Goal: Information Seeking & Learning: Learn about a topic

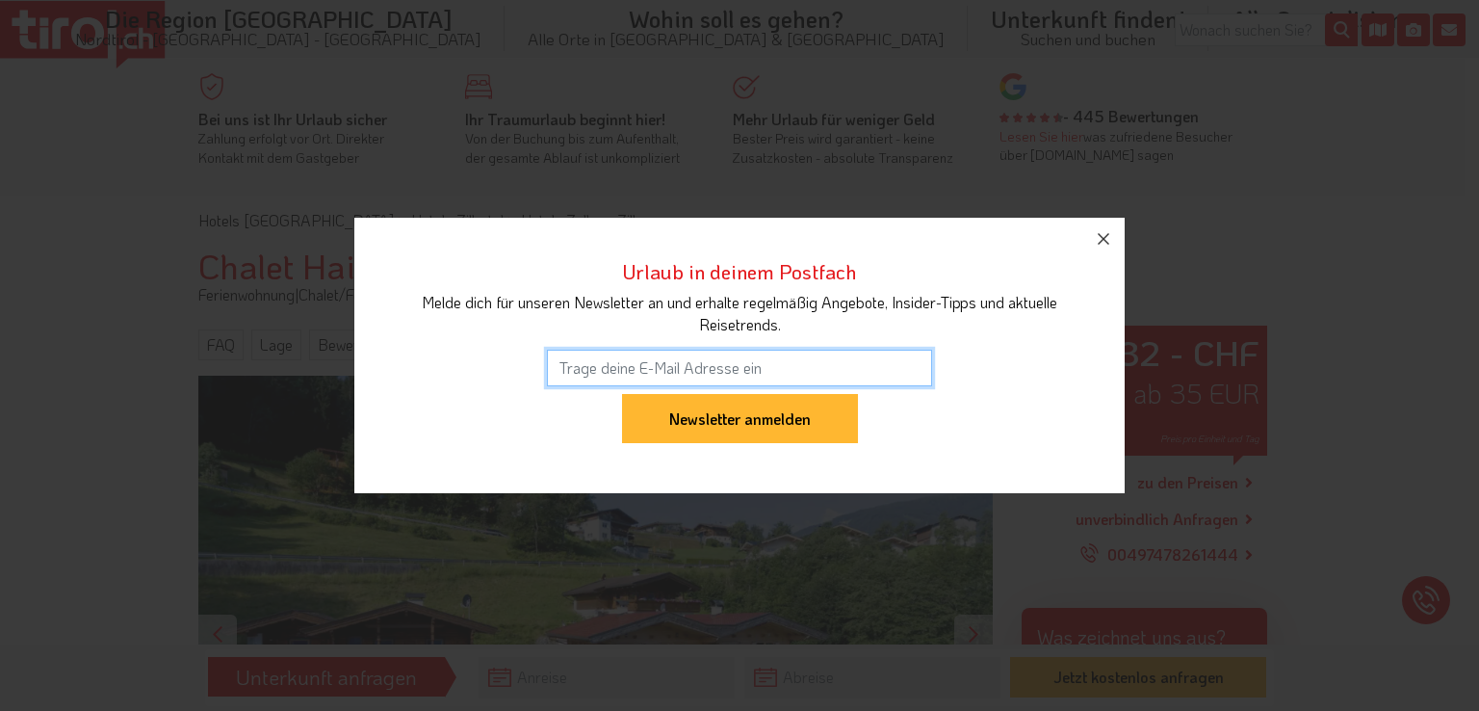
drag, startPoint x: 1467, startPoint y: 88, endPoint x: 1106, endPoint y: 287, distance: 412.6
click at [1106, 287] on div "Urlaub in deinem Postfach Melde dich für unseren Newsletter an und erhalte rege…" at bounding box center [739, 355] width 1479 height 711
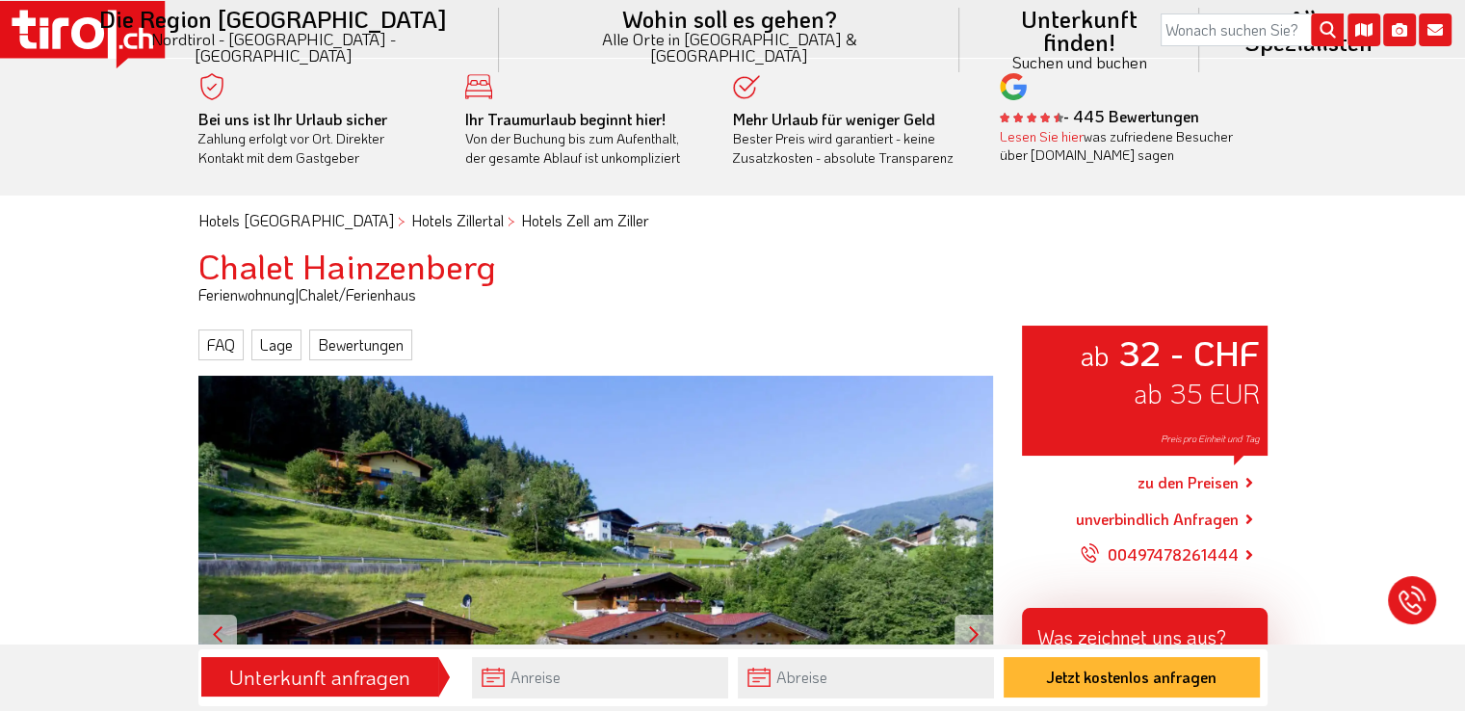
scroll to position [494, 0]
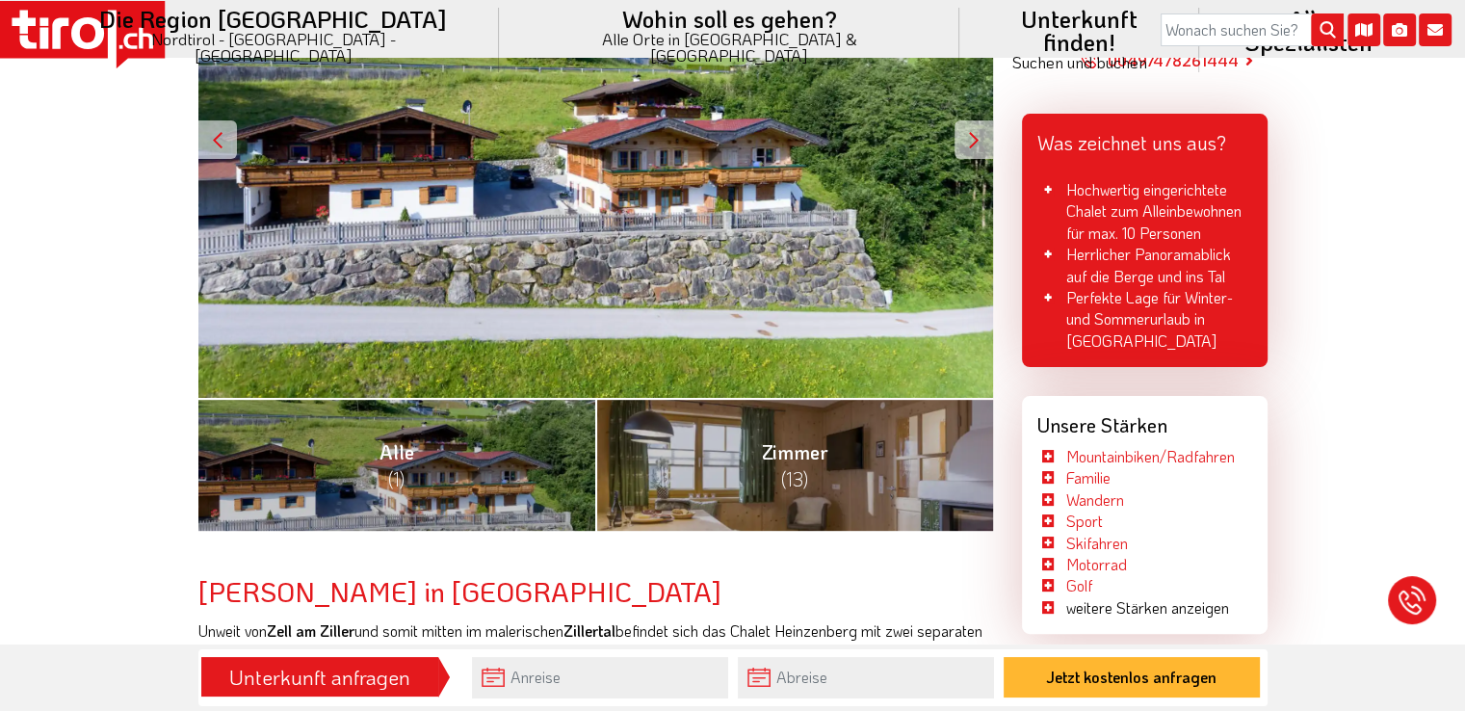
click at [975, 134] on div at bounding box center [974, 139] width 39 height 39
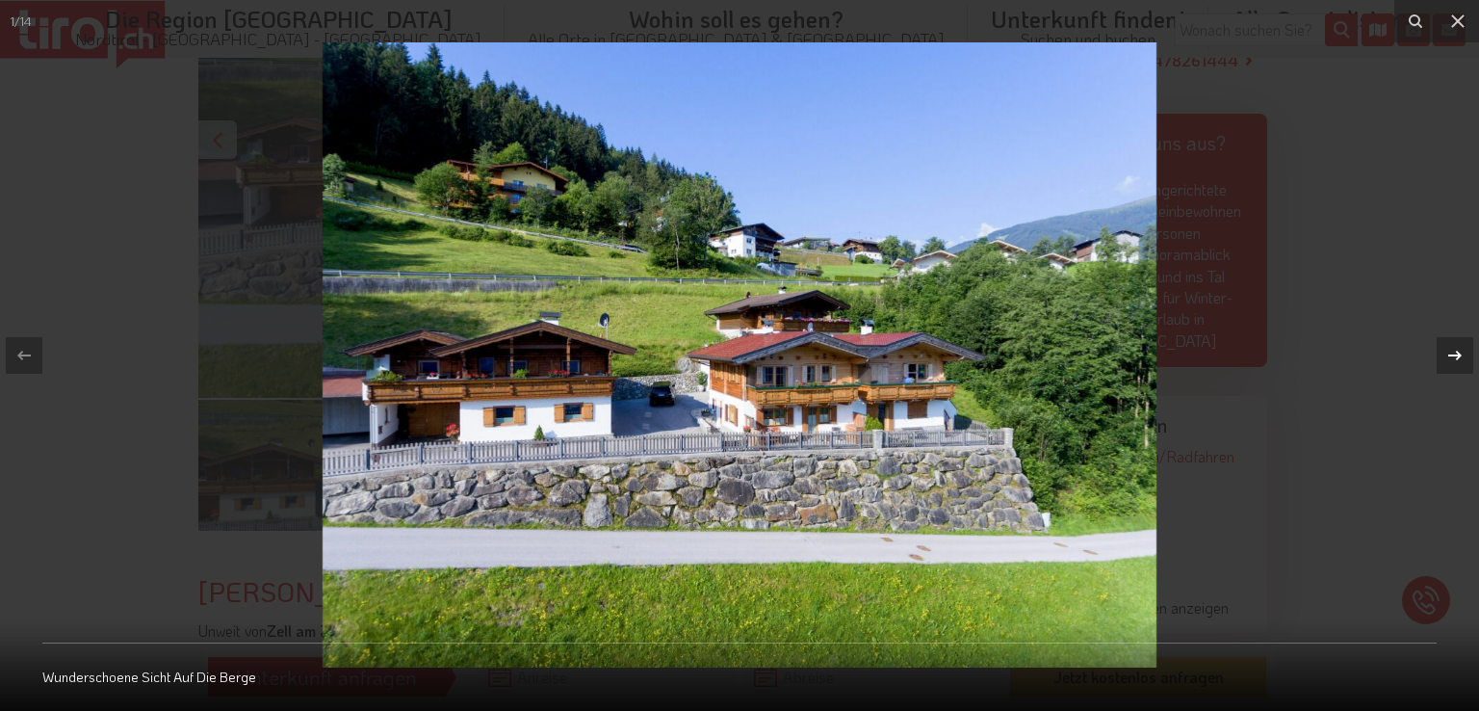
click at [1460, 357] on icon at bounding box center [1455, 355] width 23 height 23
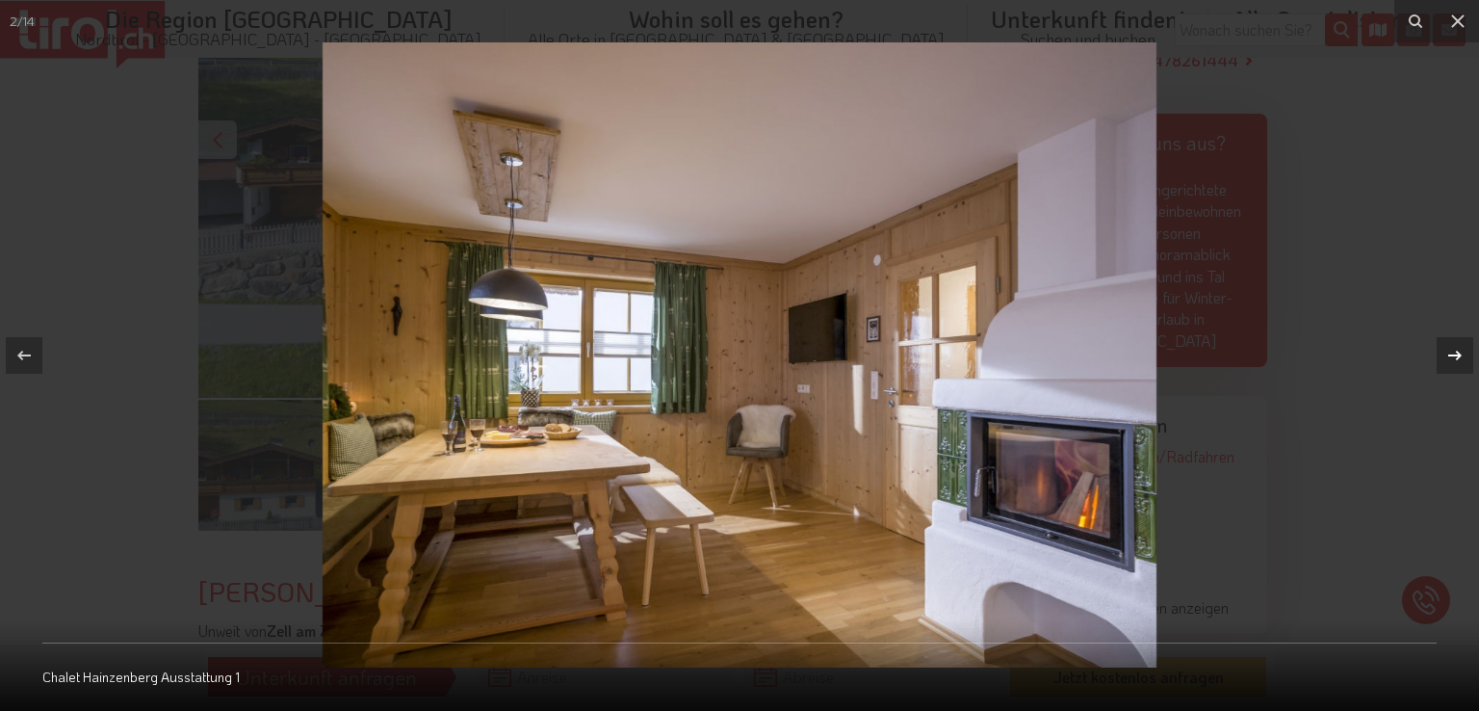
click at [1460, 357] on div "2 / 14 Chalet Hainzenberg Ausstattung 1" at bounding box center [739, 355] width 1479 height 711
click at [1456, 352] on icon at bounding box center [1455, 356] width 13 height 10
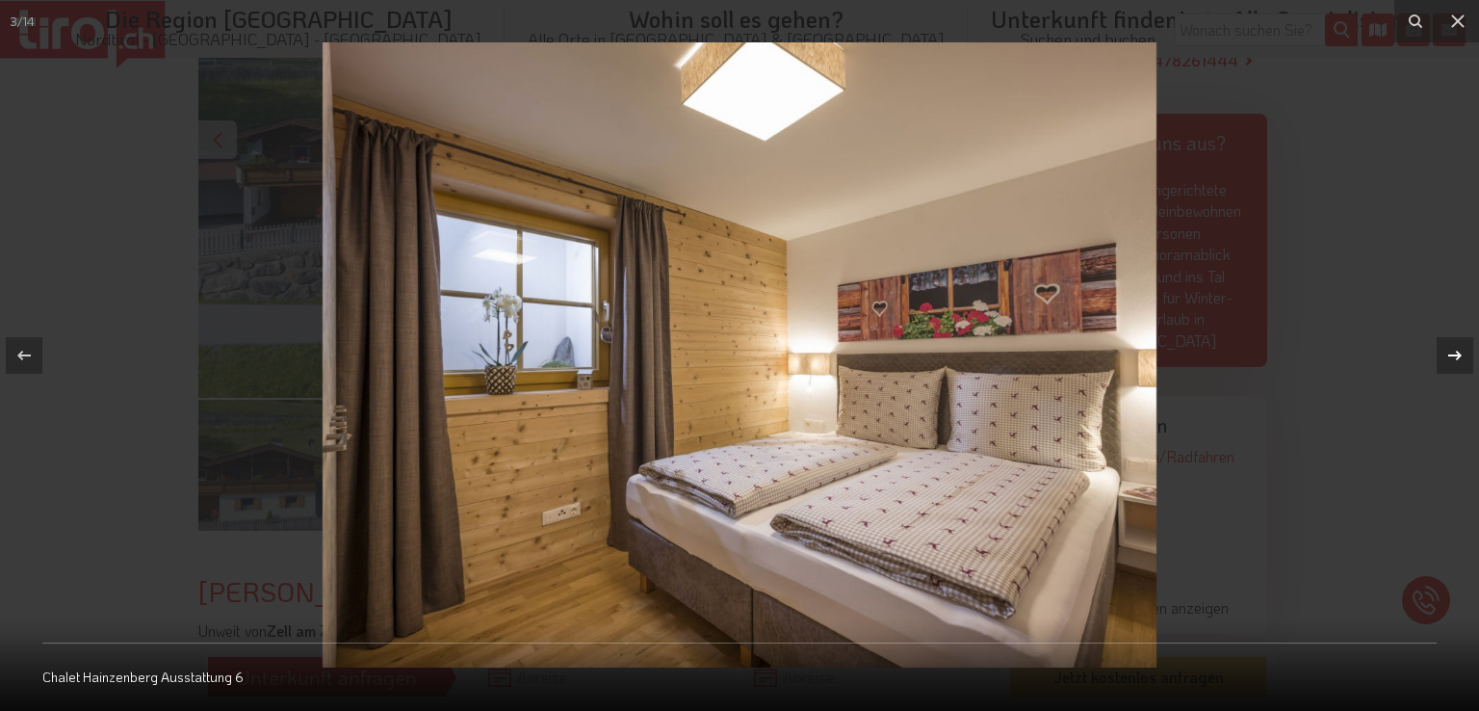
click at [1456, 352] on icon at bounding box center [1455, 356] width 13 height 10
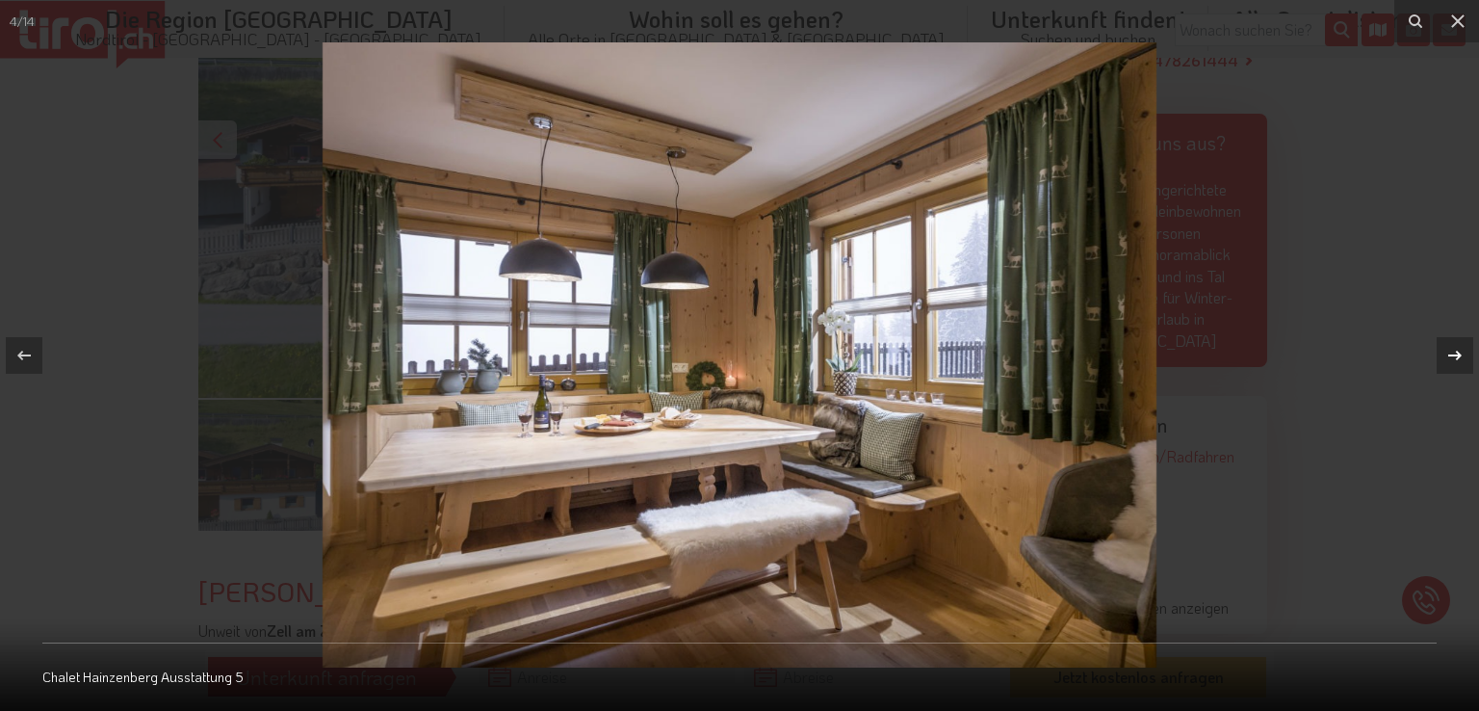
click at [1456, 352] on icon at bounding box center [1455, 356] width 13 height 10
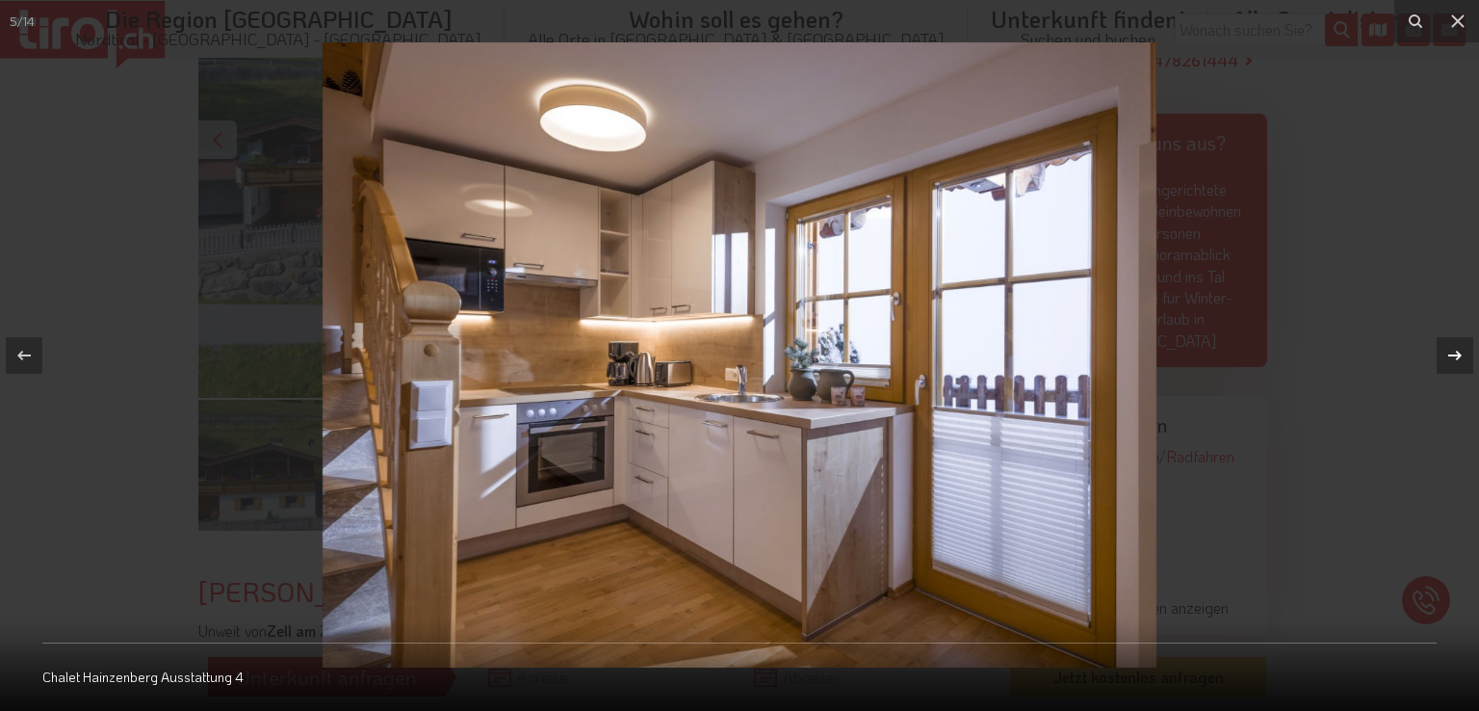
click at [1456, 352] on icon at bounding box center [1455, 356] width 13 height 10
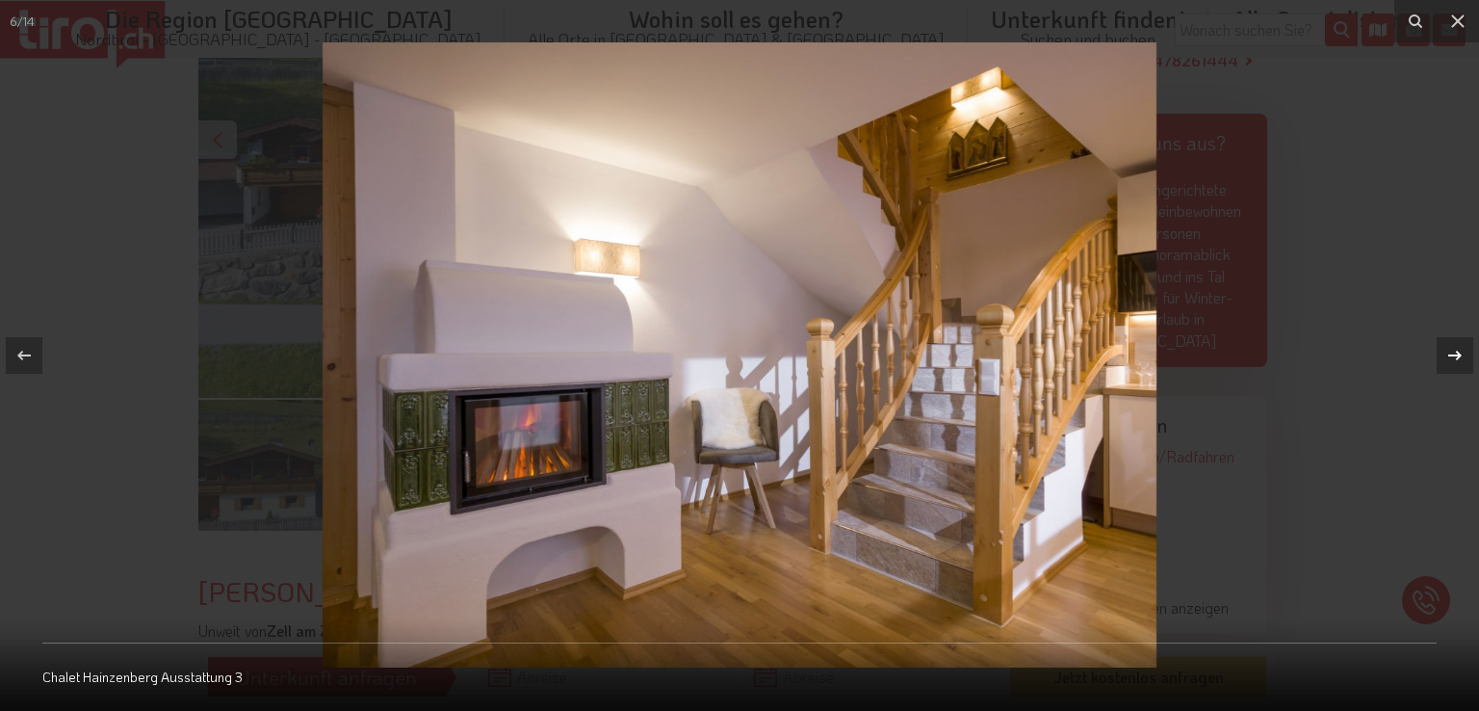
click at [1456, 352] on icon at bounding box center [1455, 356] width 13 height 10
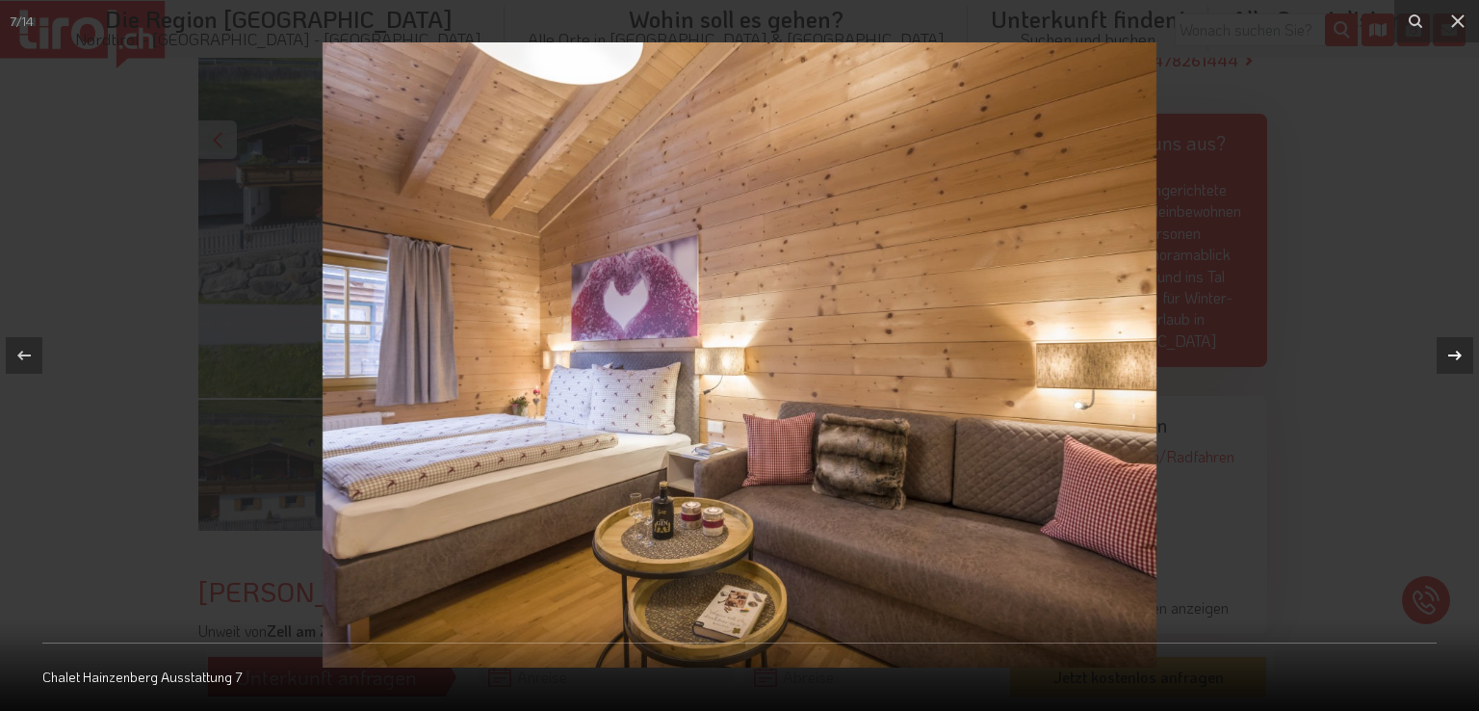
click at [1456, 352] on icon at bounding box center [1455, 356] width 13 height 10
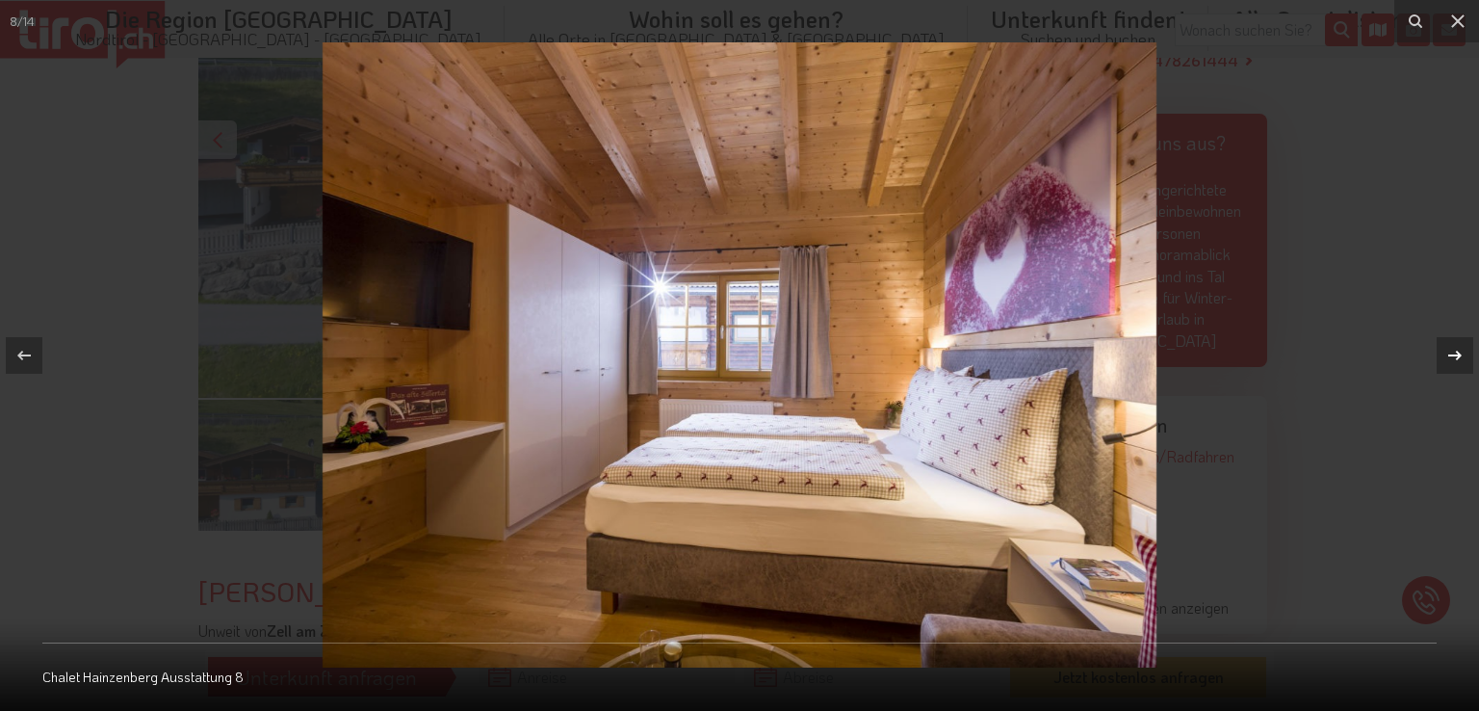
click at [1456, 352] on icon at bounding box center [1455, 356] width 13 height 10
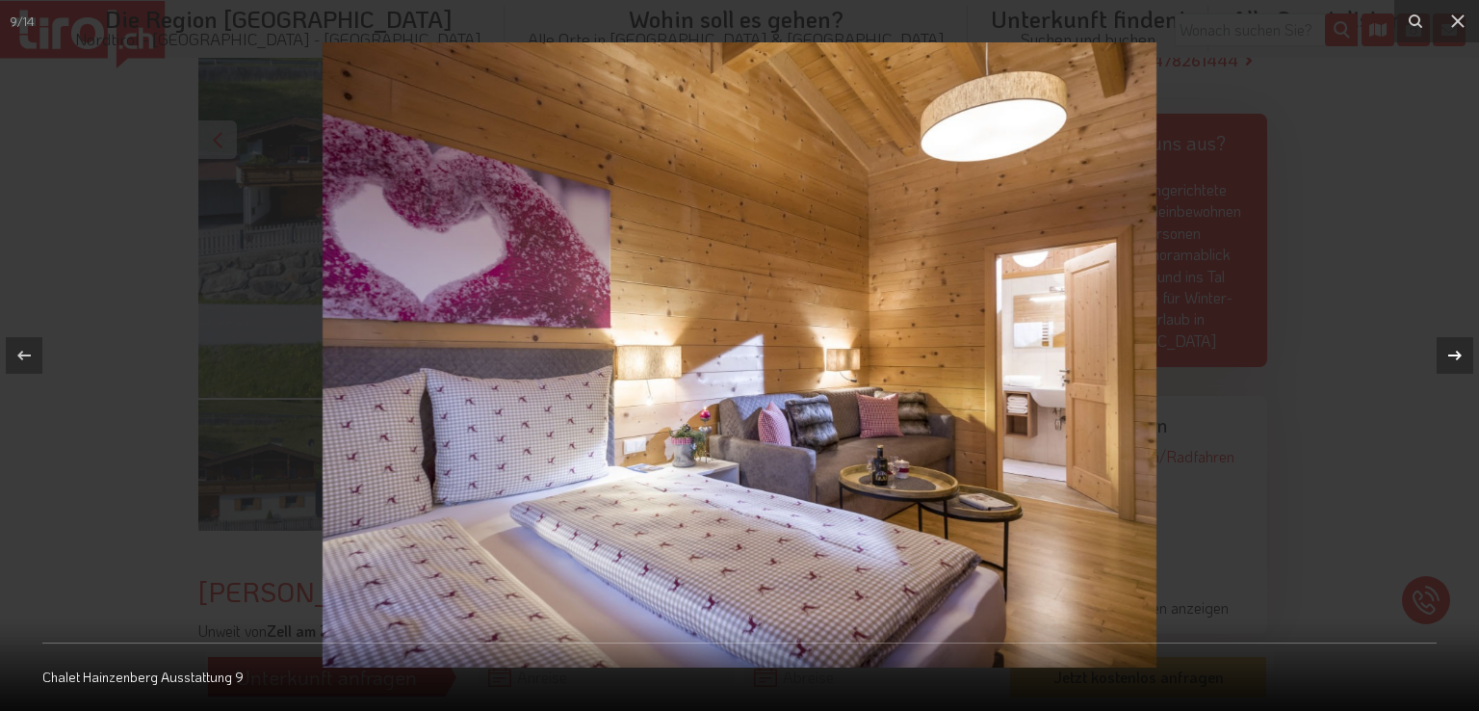
click at [1456, 352] on icon at bounding box center [1455, 356] width 13 height 10
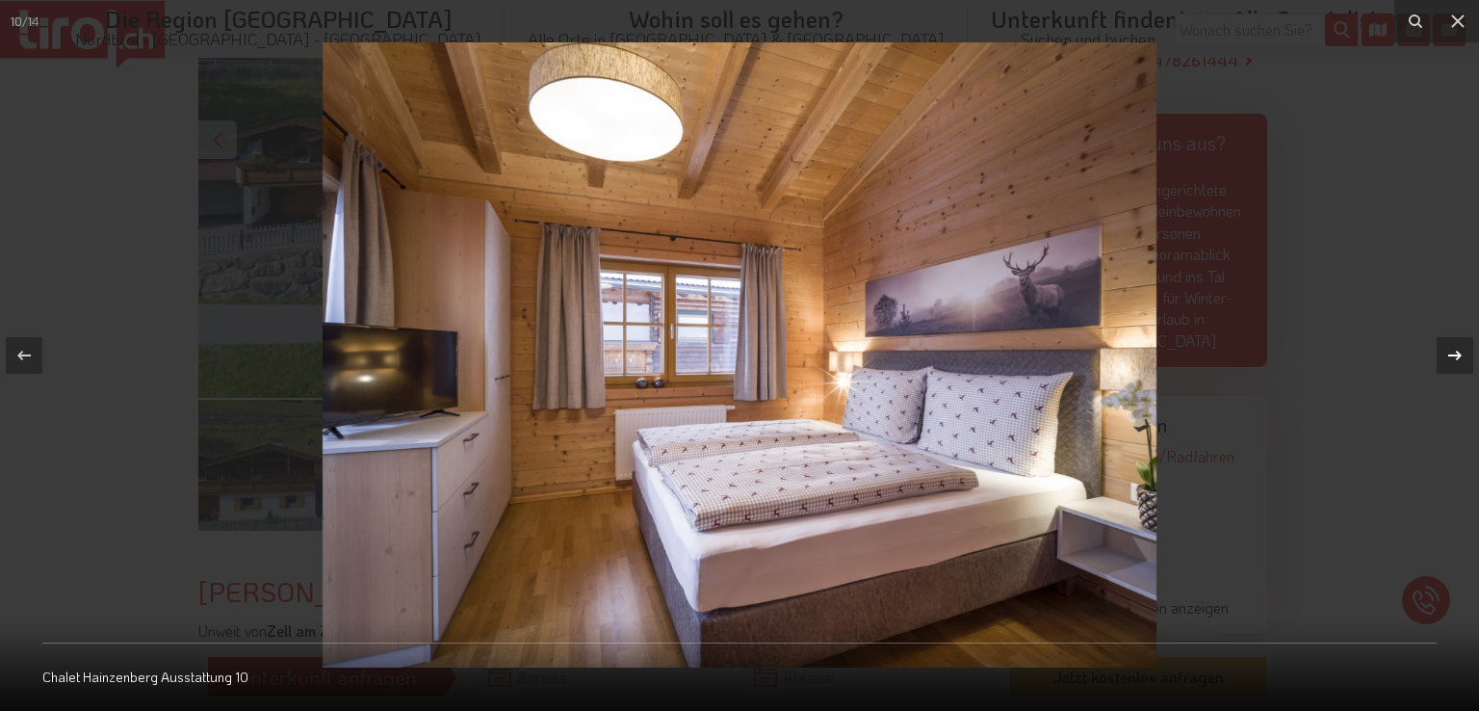
click at [1456, 352] on icon at bounding box center [1455, 356] width 13 height 10
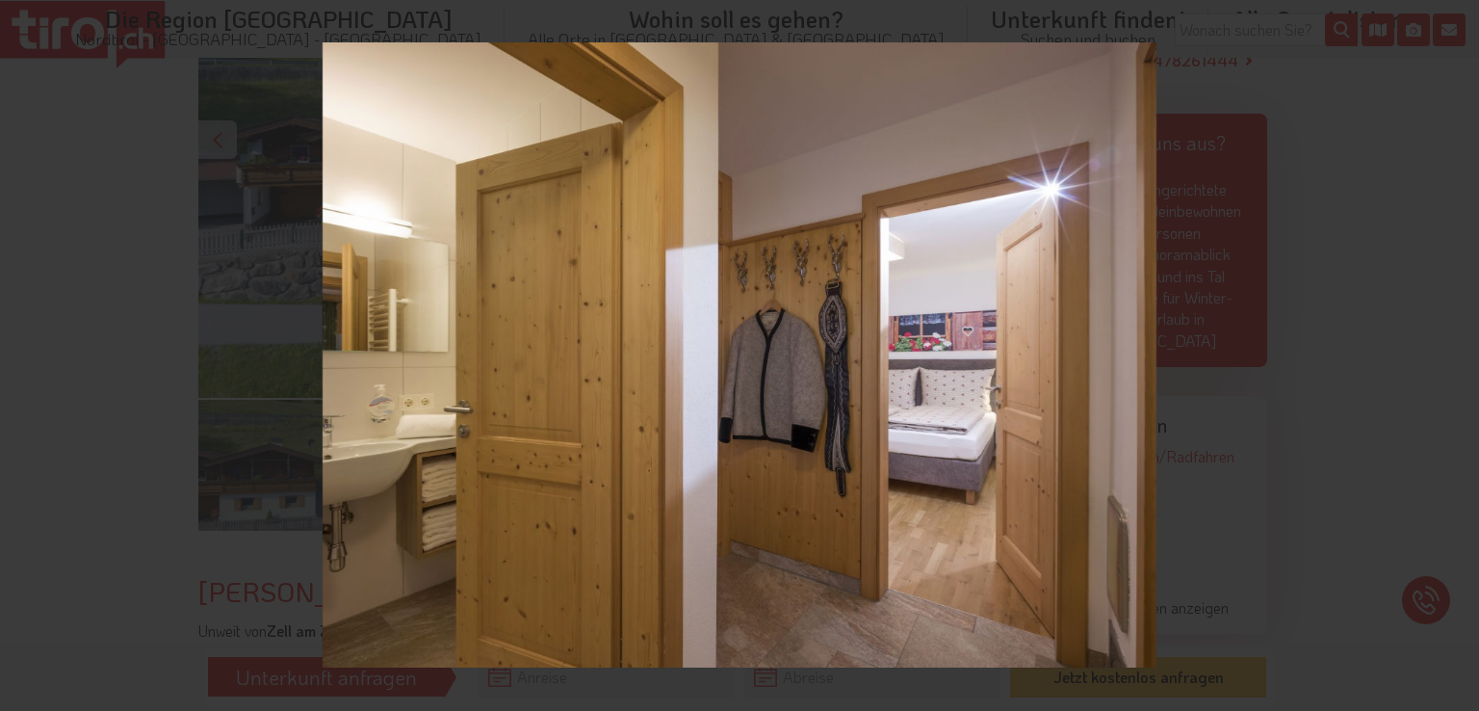
click at [1456, 352] on icon at bounding box center [1455, 356] width 13 height 10
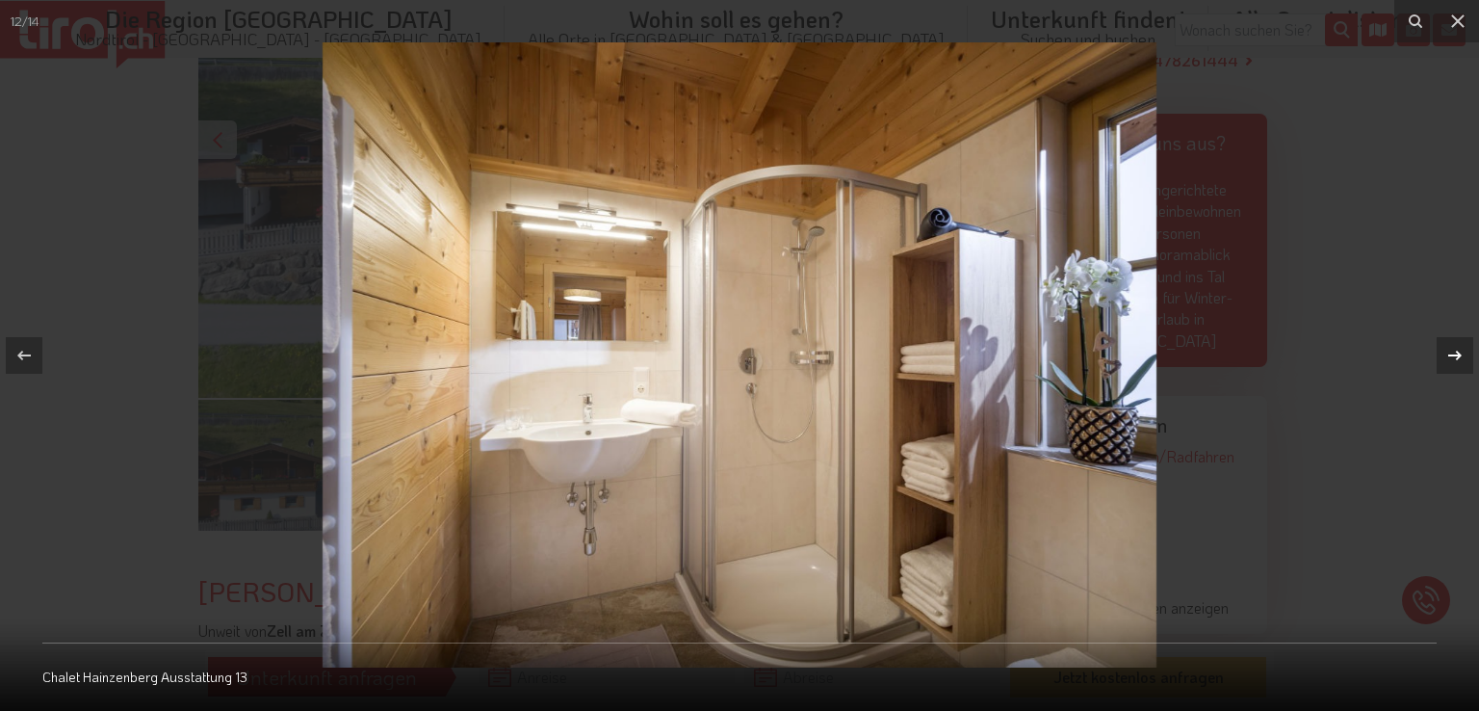
click at [1456, 352] on icon at bounding box center [1455, 356] width 13 height 10
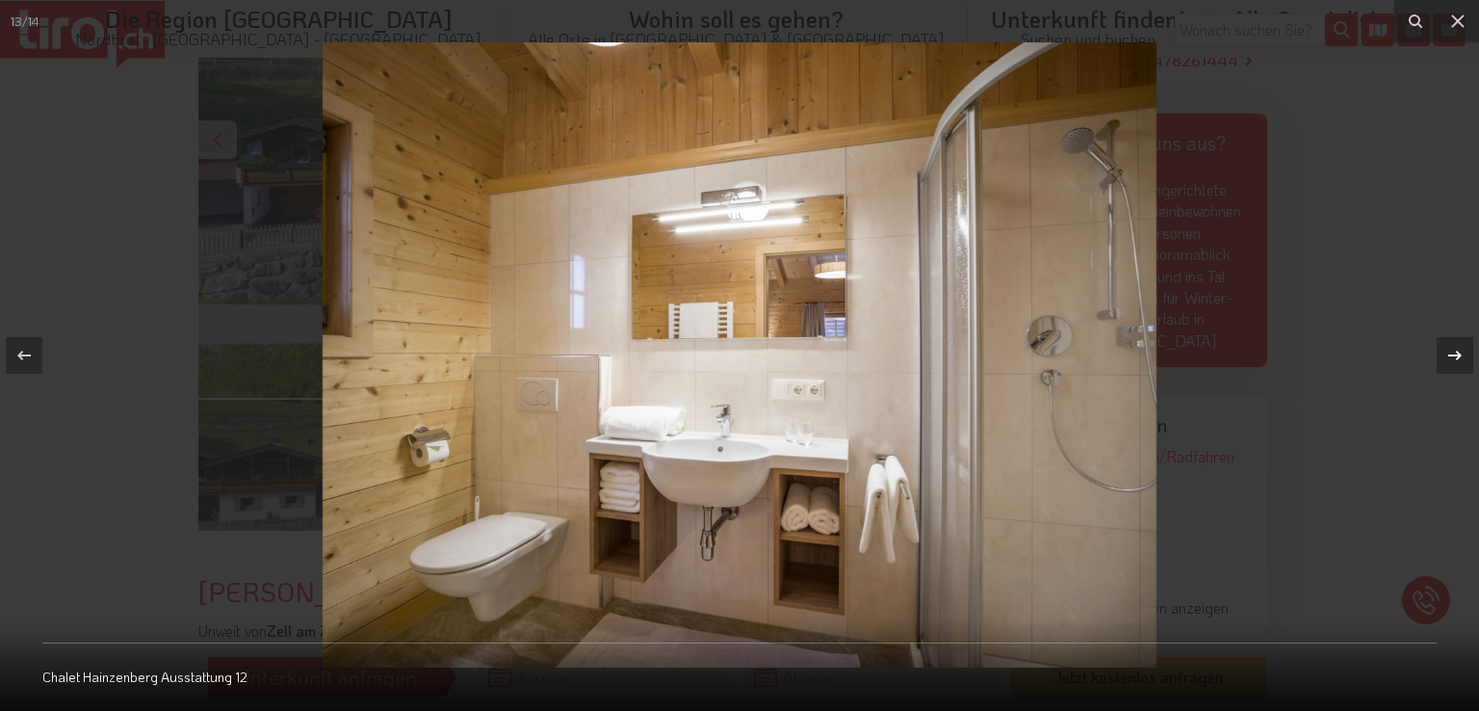
click at [1456, 352] on icon at bounding box center [1455, 356] width 13 height 10
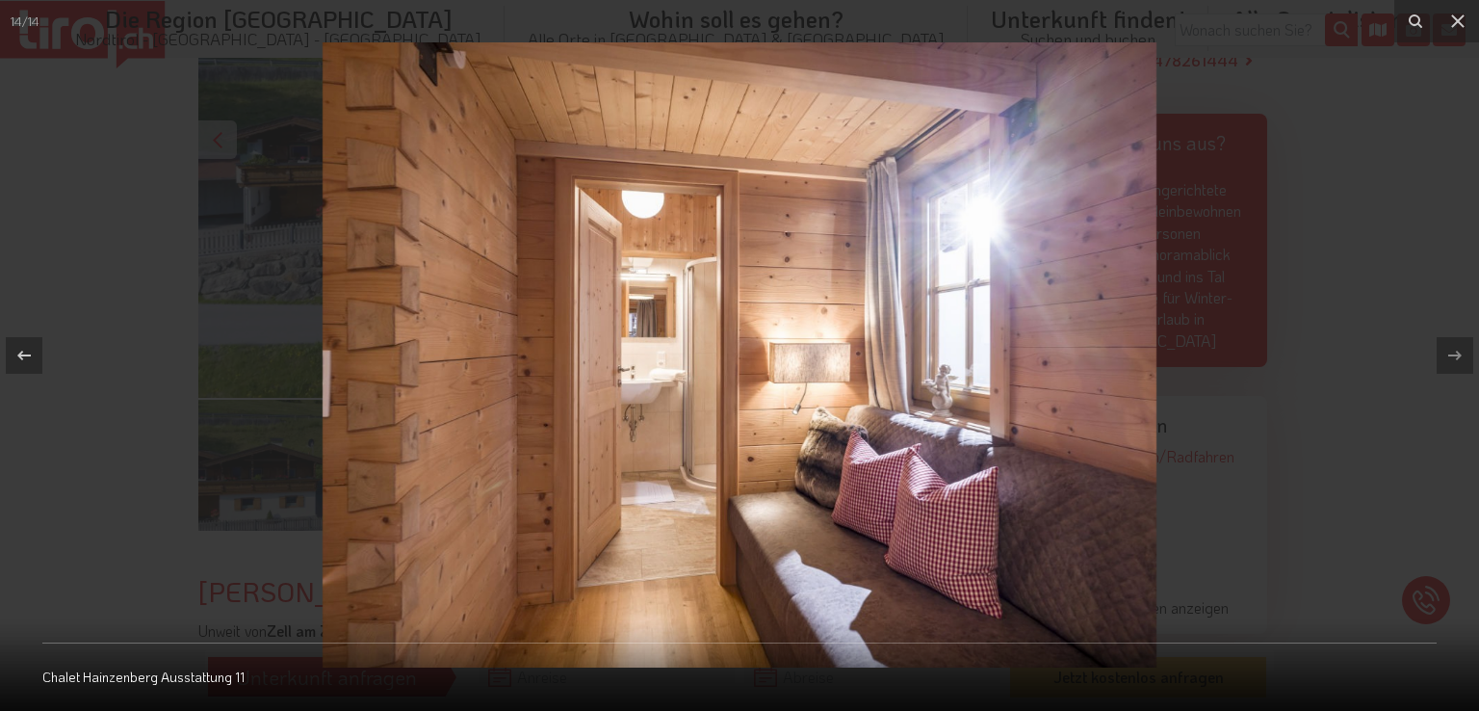
click at [1456, 352] on div "14 / 14 Chalet Hainzenberg Ausstattung 11" at bounding box center [739, 355] width 1479 height 711
click at [33, 357] on icon at bounding box center [24, 355] width 23 height 23
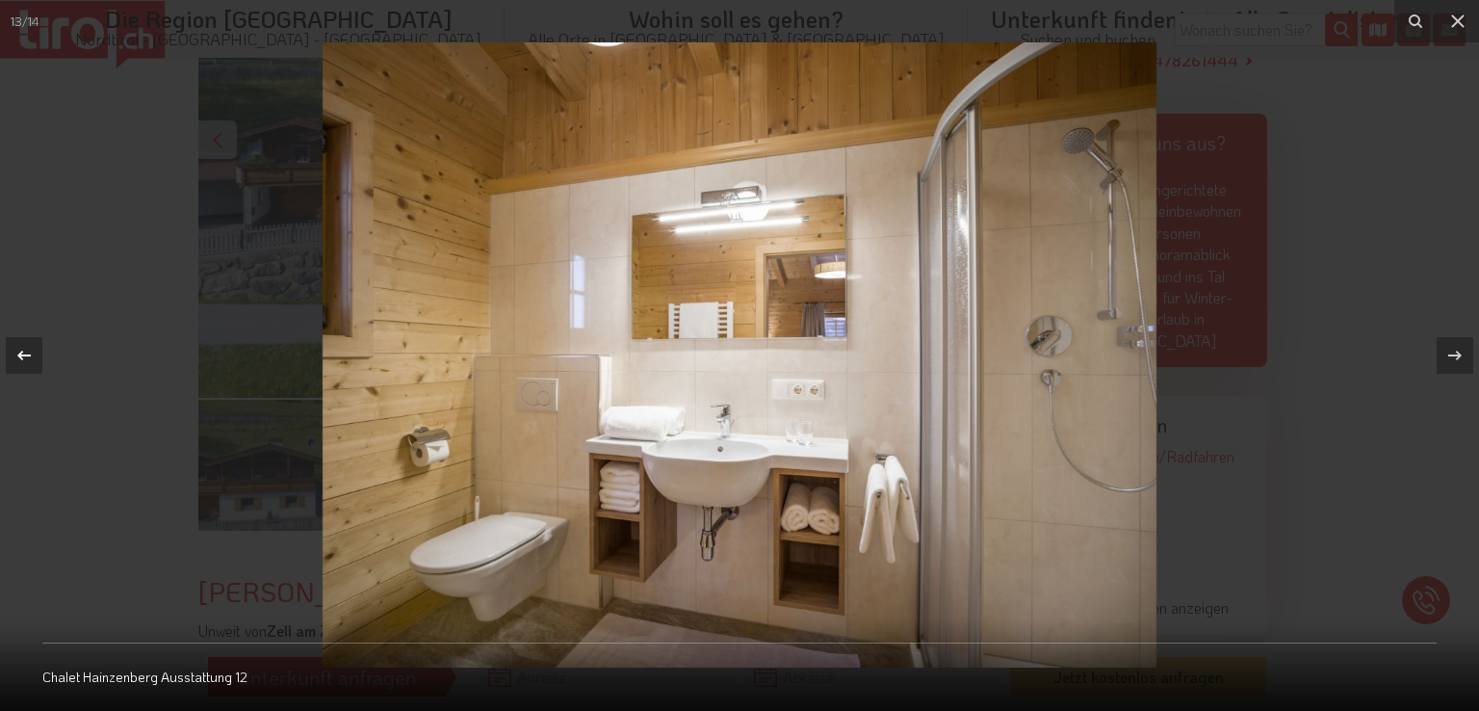
click at [33, 357] on icon at bounding box center [24, 355] width 23 height 23
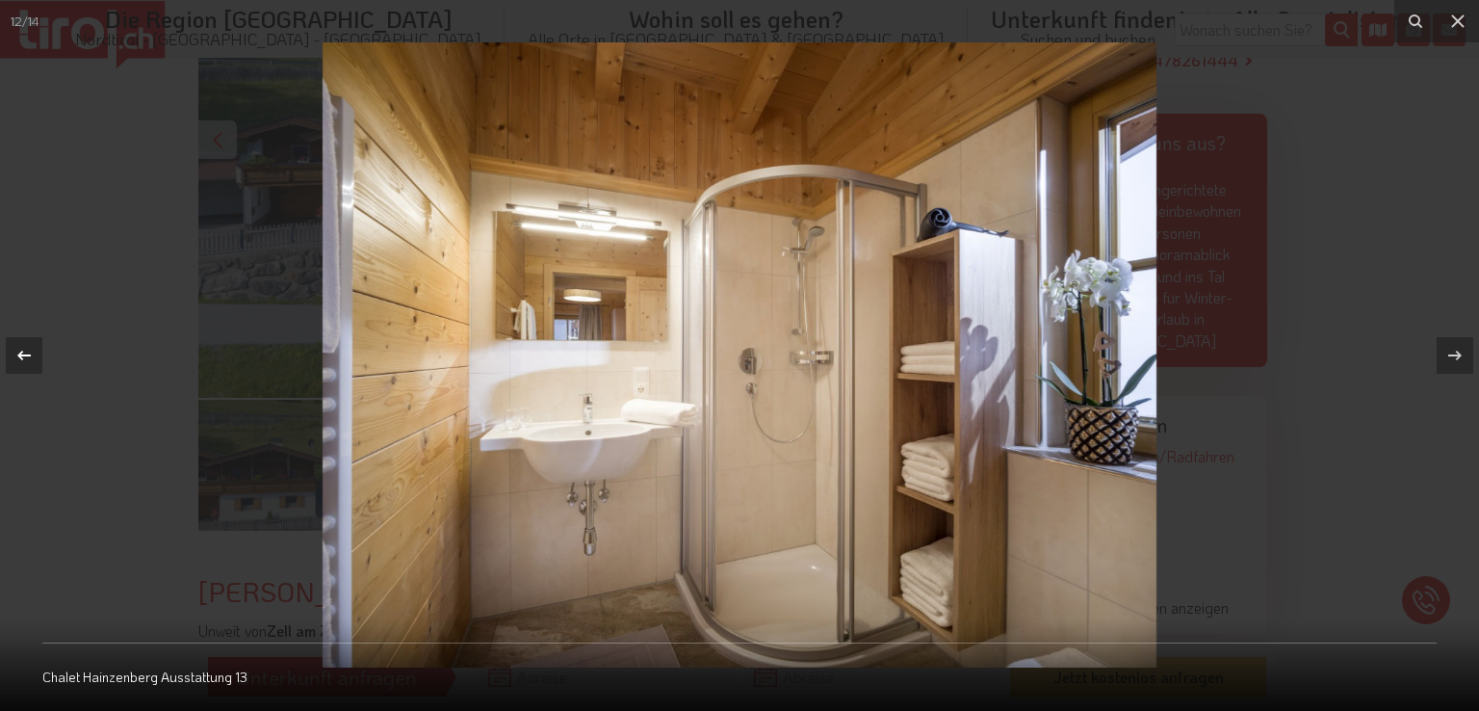
click at [33, 357] on icon at bounding box center [24, 355] width 23 height 23
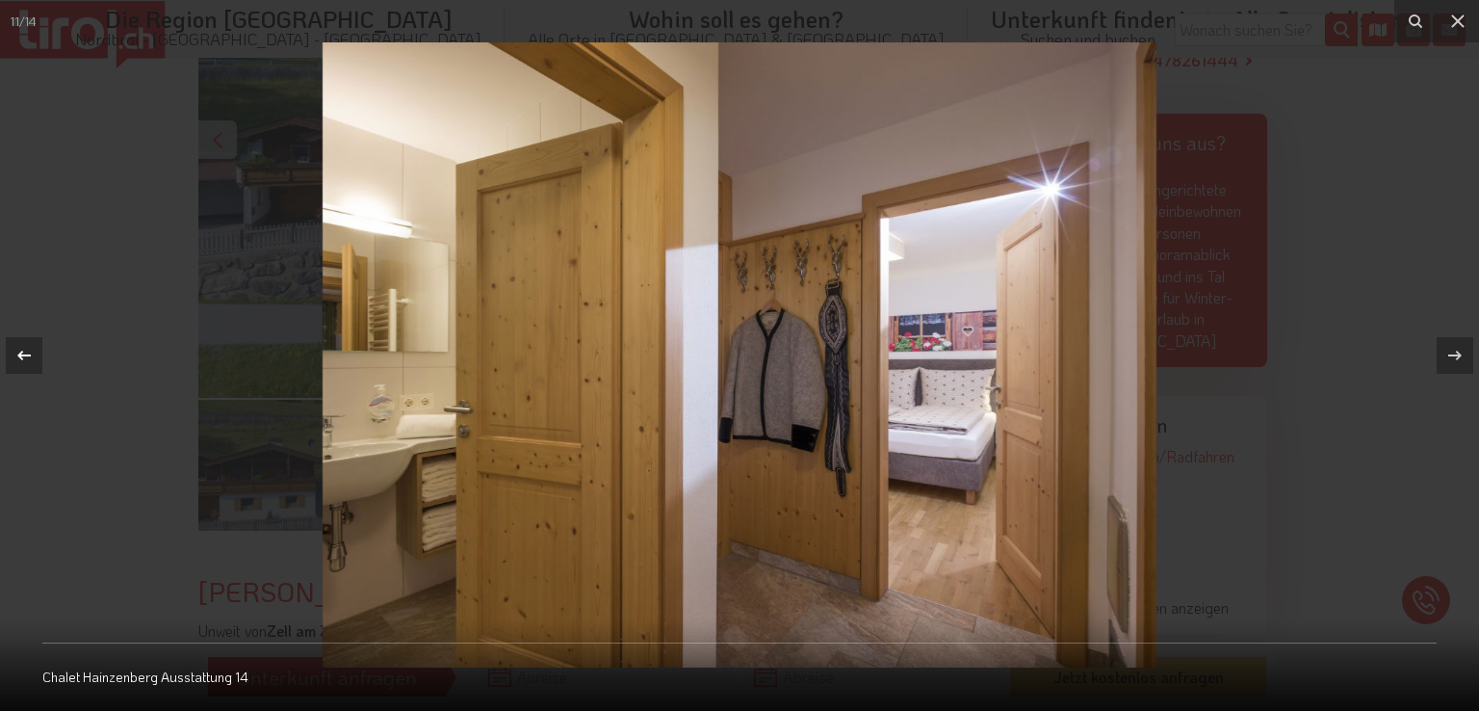
click at [33, 357] on icon at bounding box center [24, 355] width 23 height 23
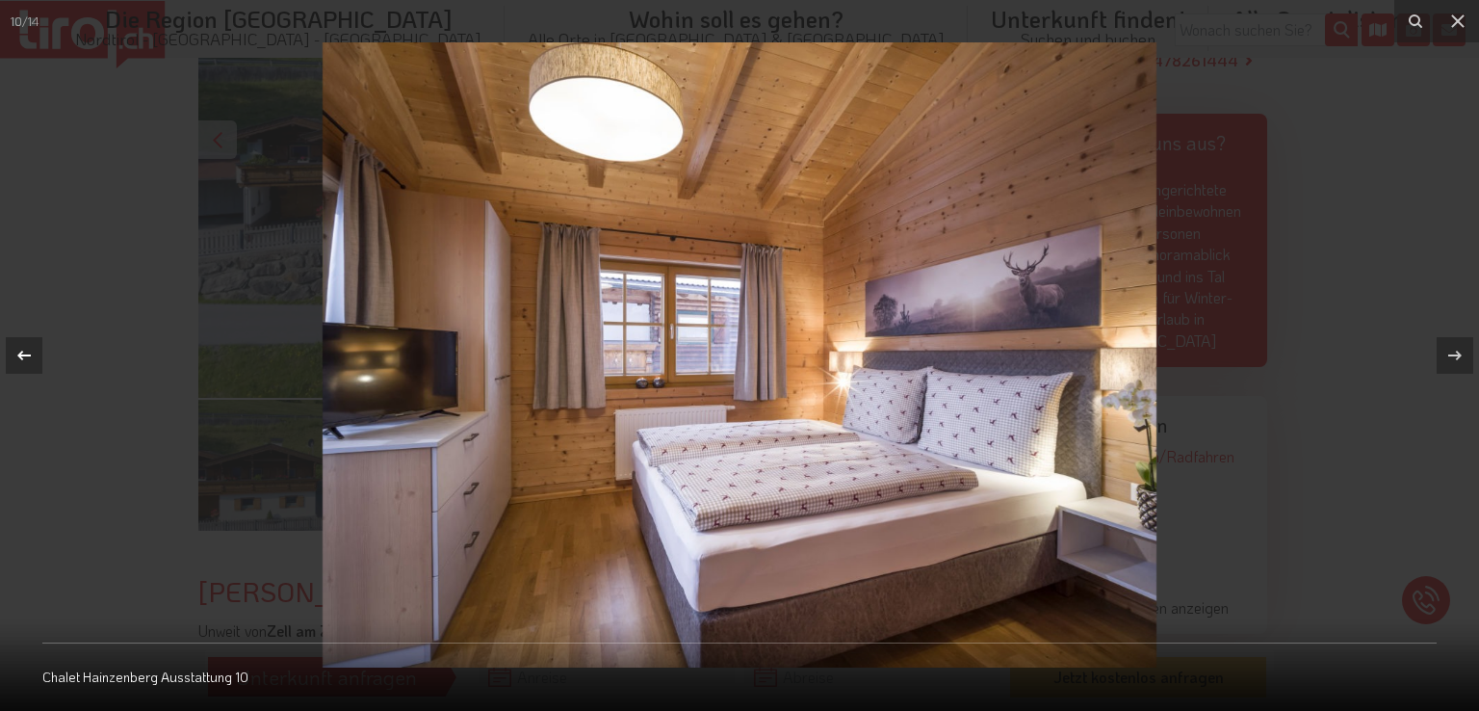
click at [33, 357] on icon at bounding box center [24, 355] width 23 height 23
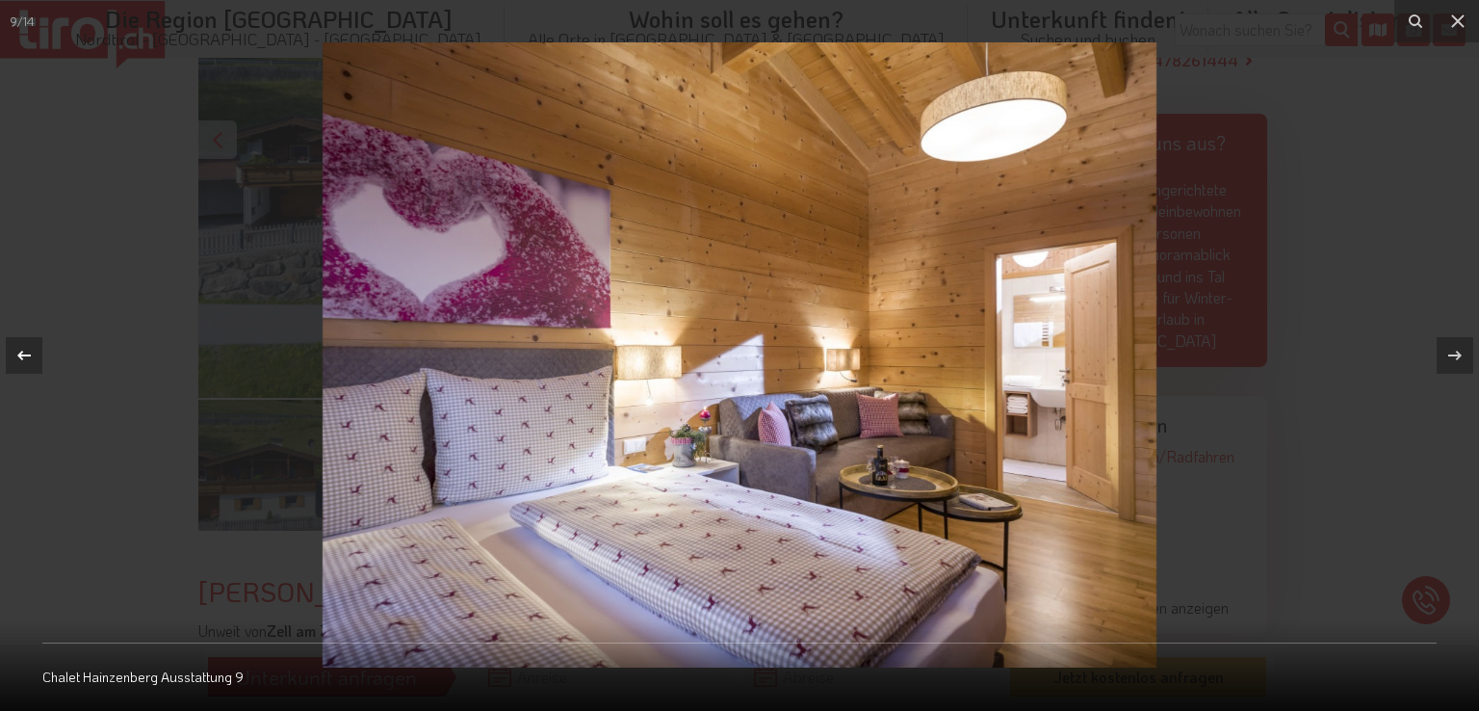
click at [33, 357] on icon at bounding box center [24, 355] width 23 height 23
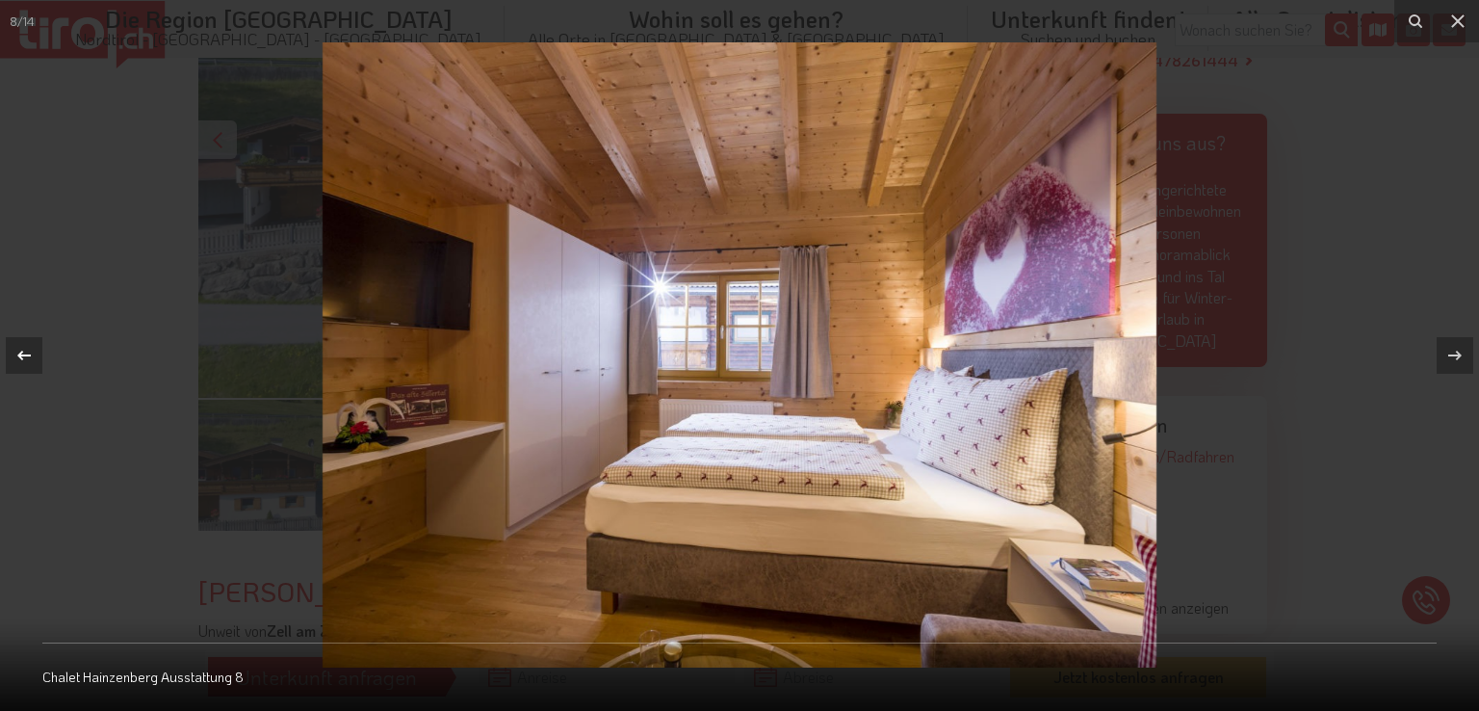
click at [33, 356] on icon at bounding box center [24, 355] width 23 height 23
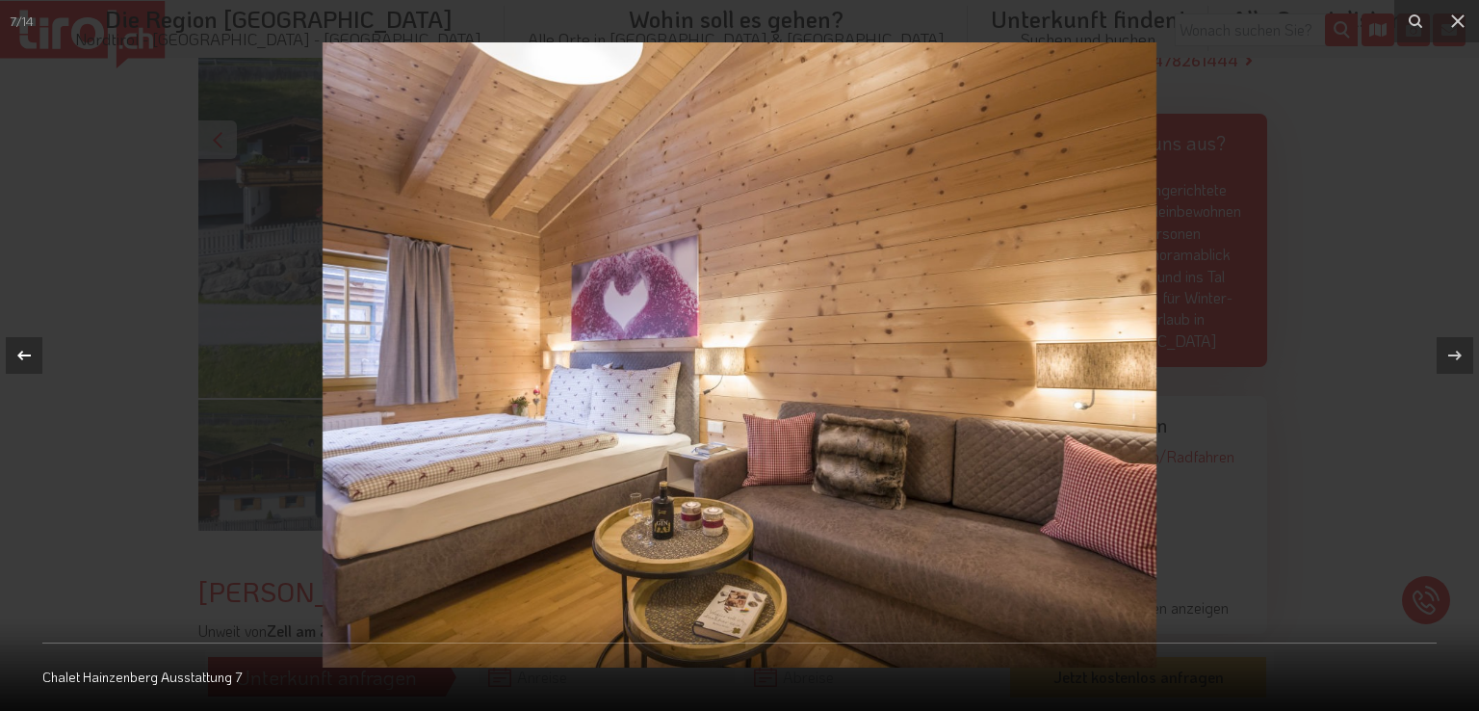
click at [33, 356] on icon at bounding box center [24, 355] width 23 height 23
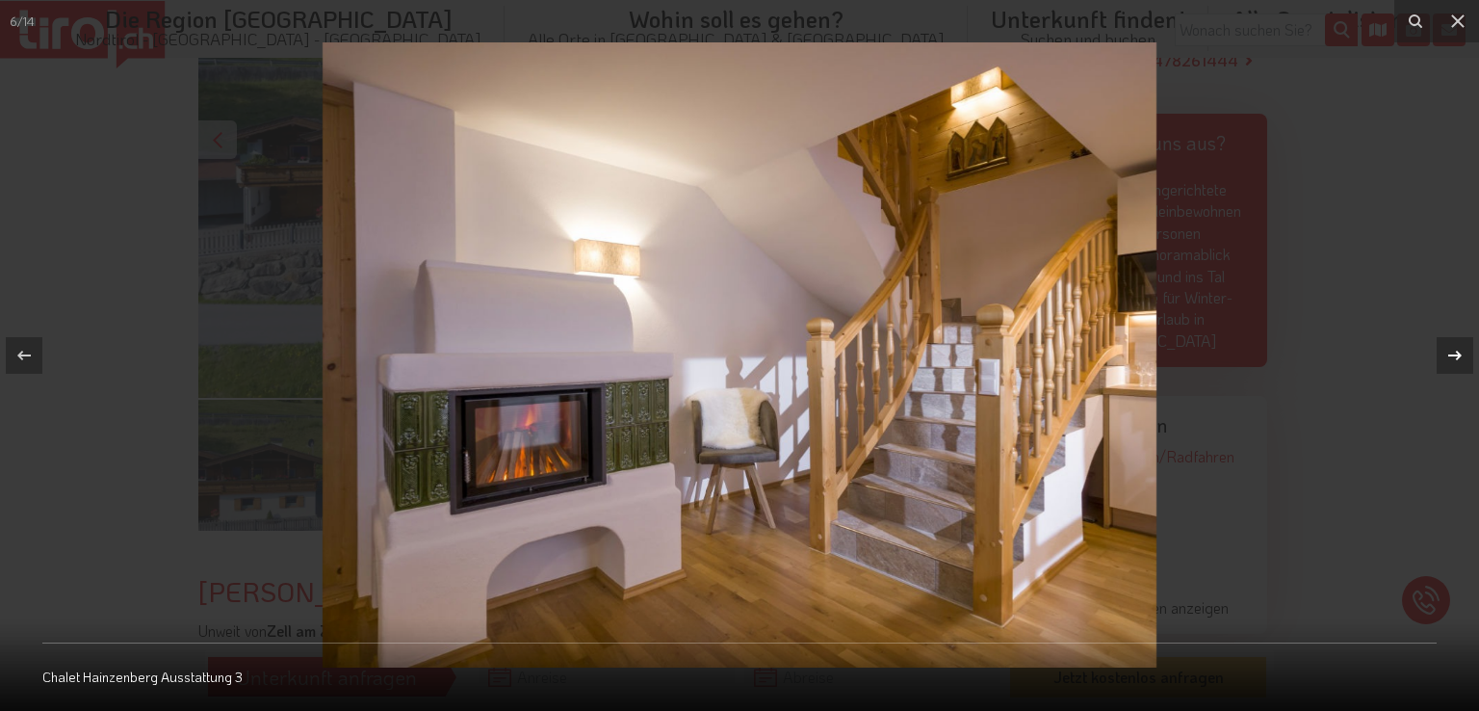
click at [1446, 353] on icon at bounding box center [1455, 355] width 23 height 23
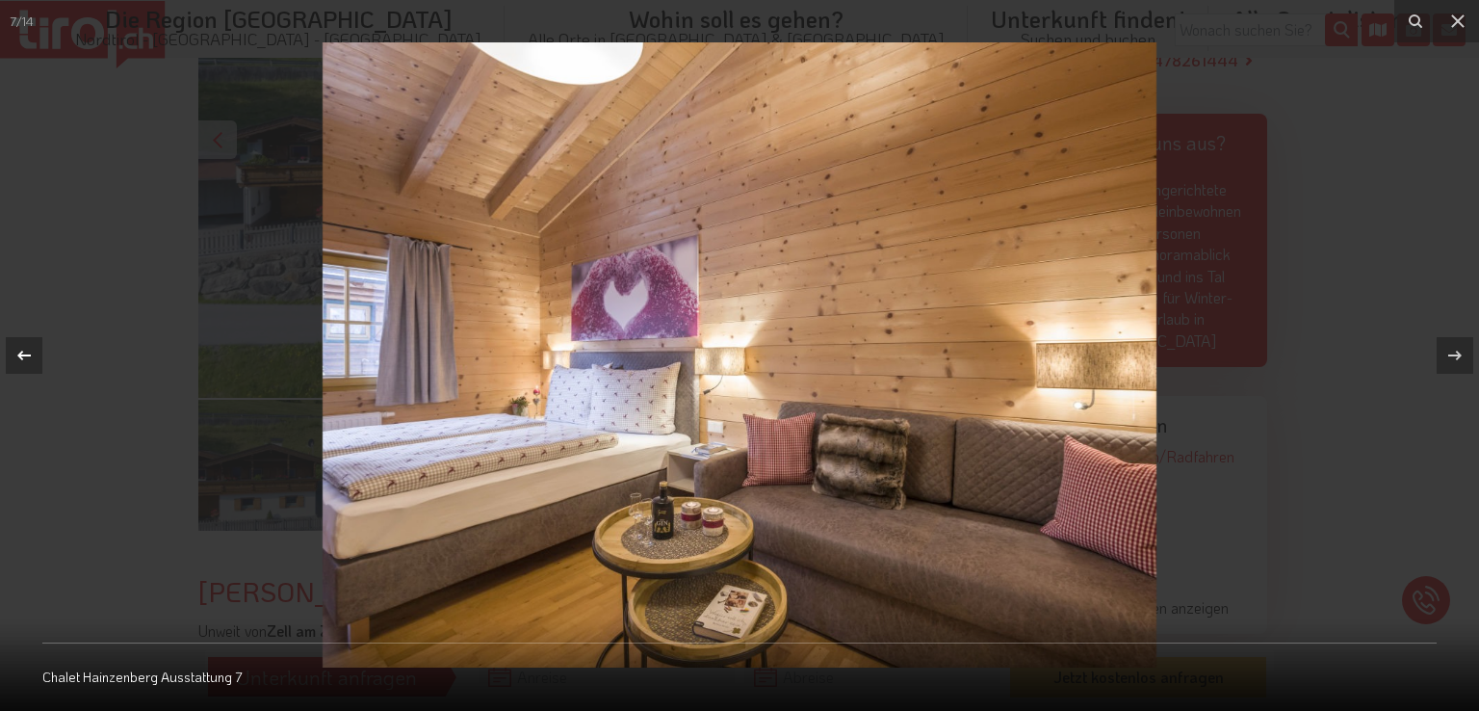
click at [18, 355] on icon at bounding box center [23, 356] width 13 height 10
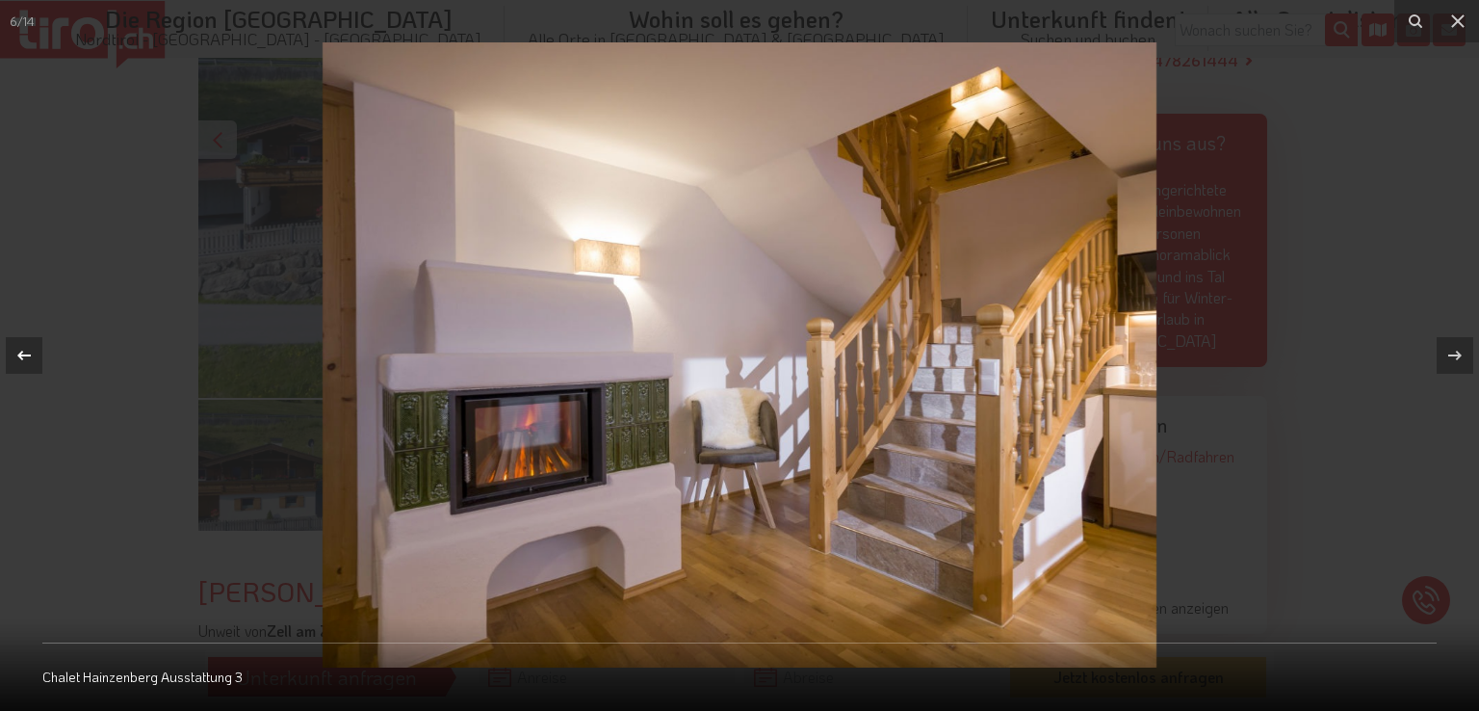
click at [18, 355] on icon at bounding box center [23, 356] width 13 height 10
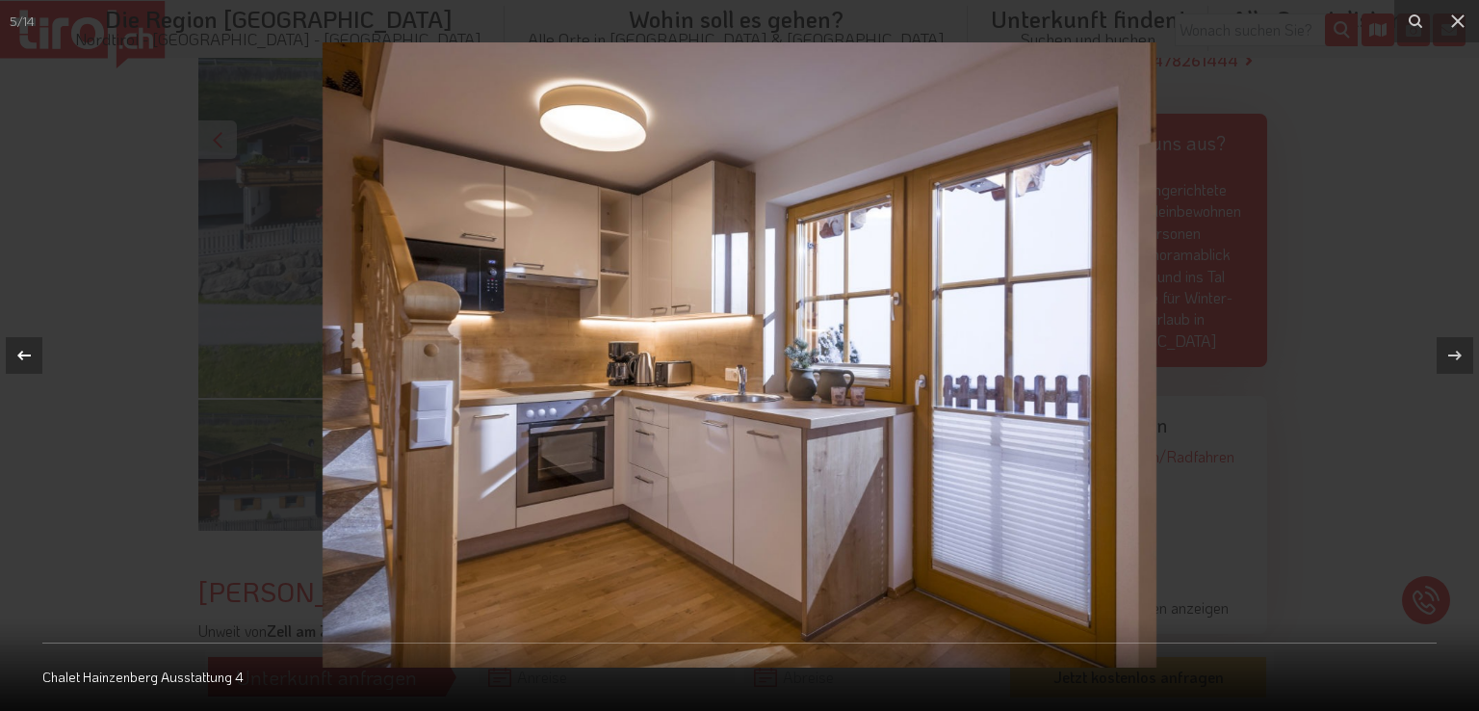
click at [18, 355] on icon at bounding box center [23, 356] width 13 height 10
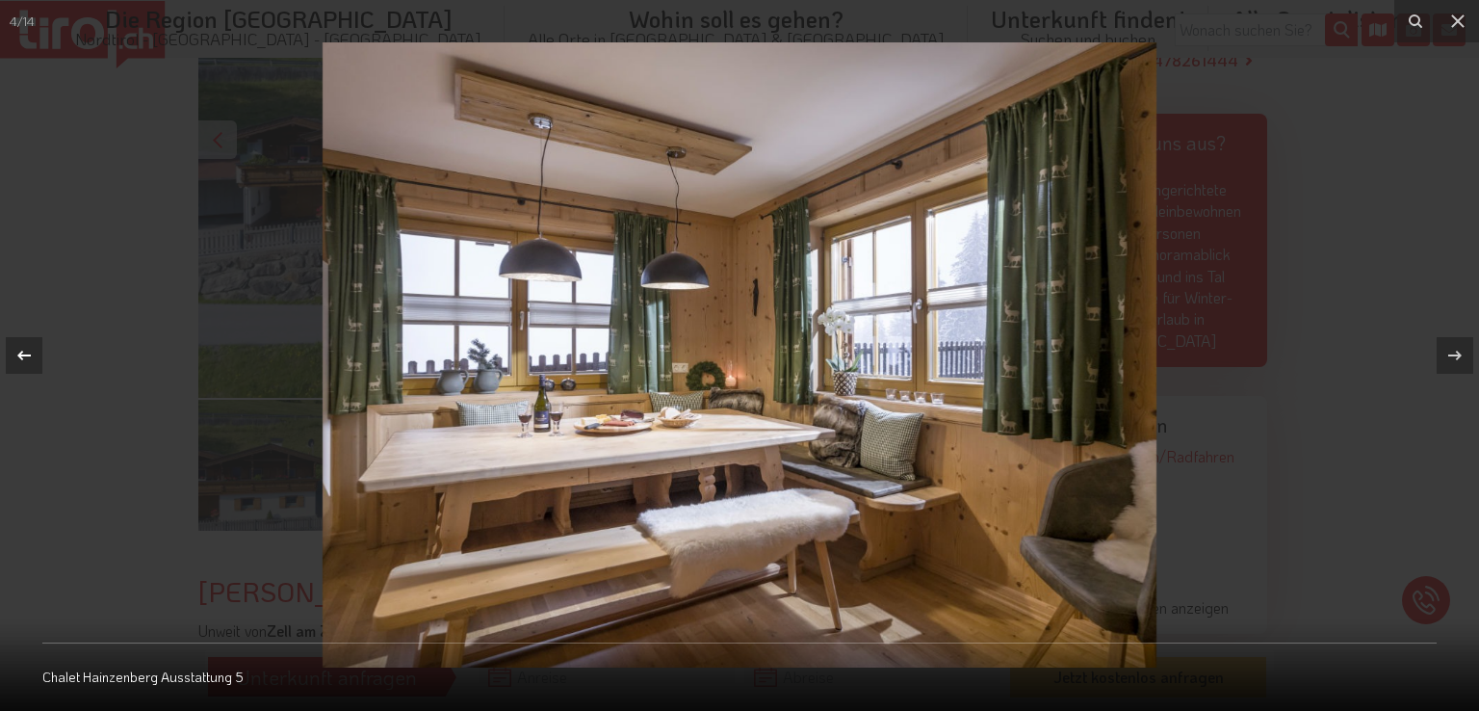
click at [18, 355] on icon at bounding box center [23, 356] width 13 height 10
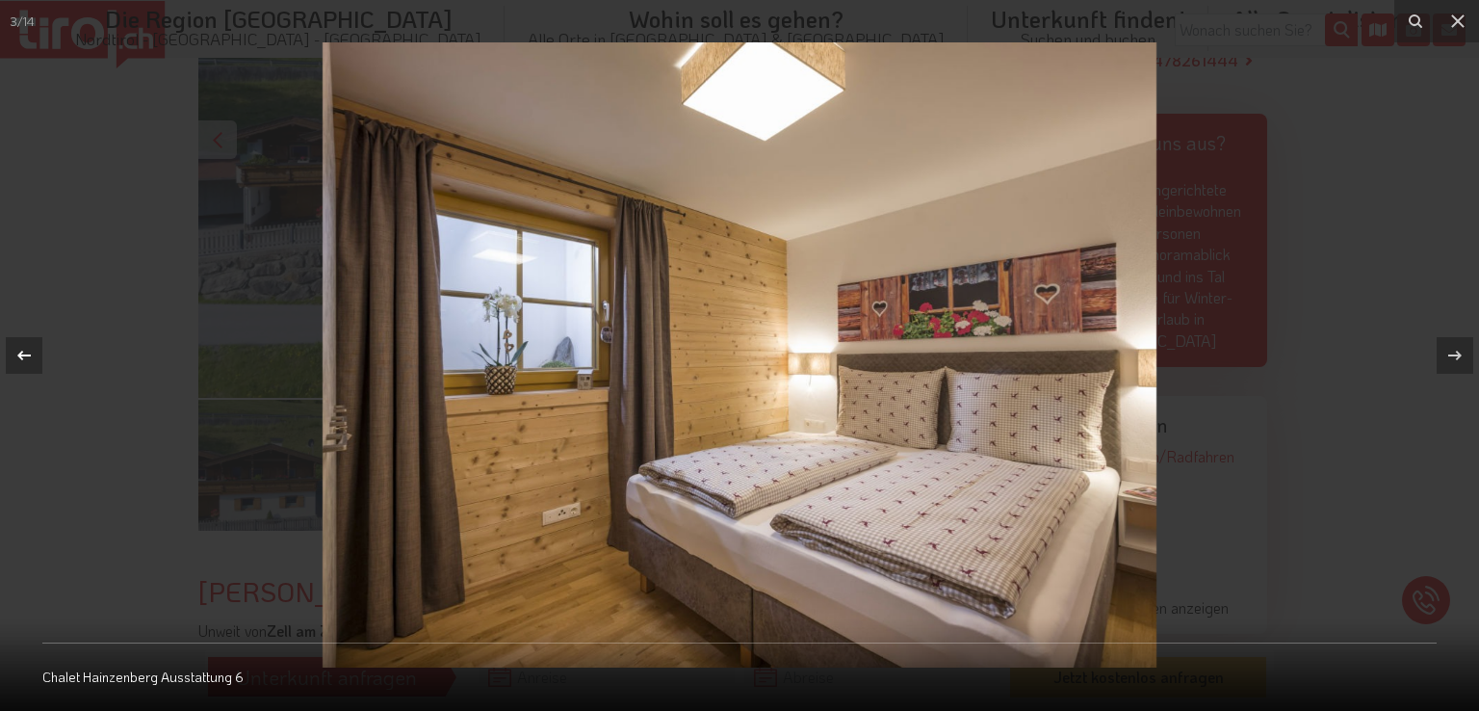
click at [18, 355] on icon at bounding box center [23, 356] width 13 height 10
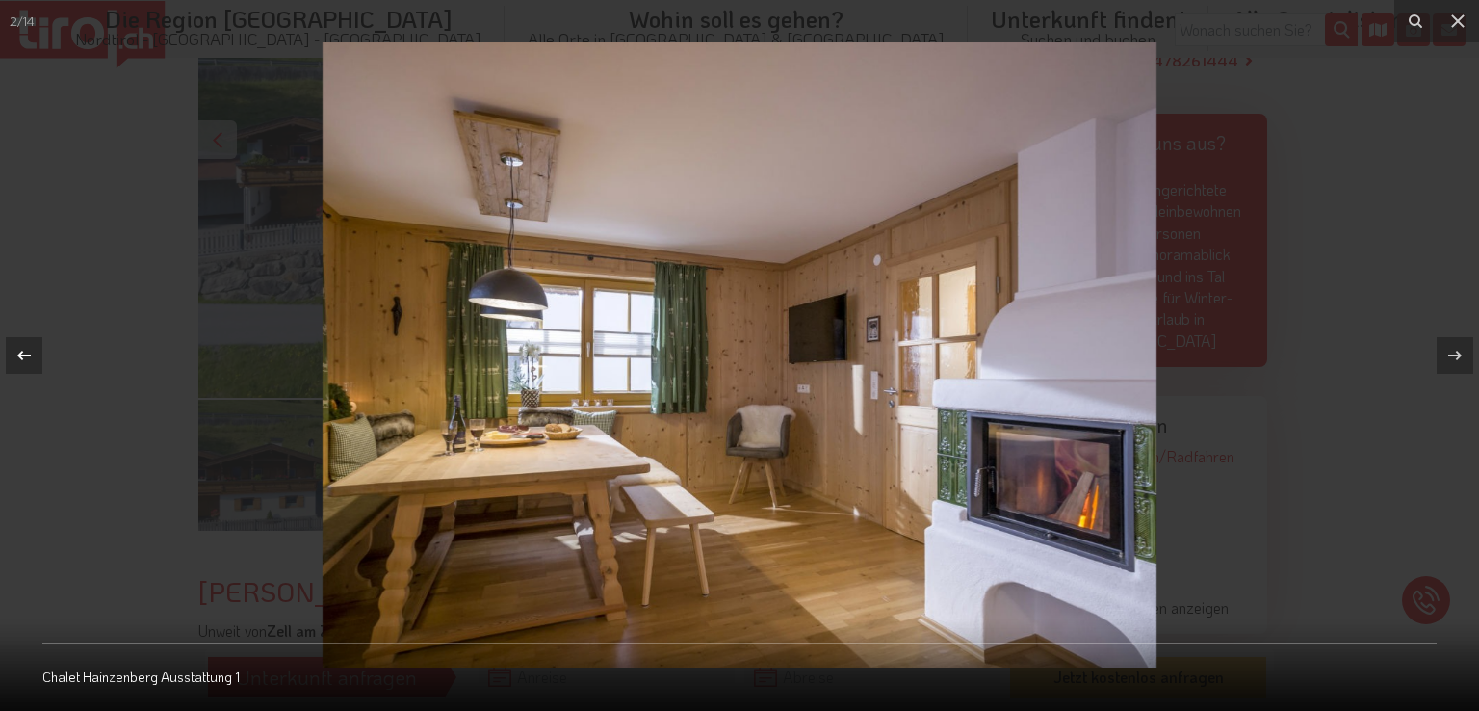
click at [18, 355] on icon at bounding box center [23, 356] width 13 height 10
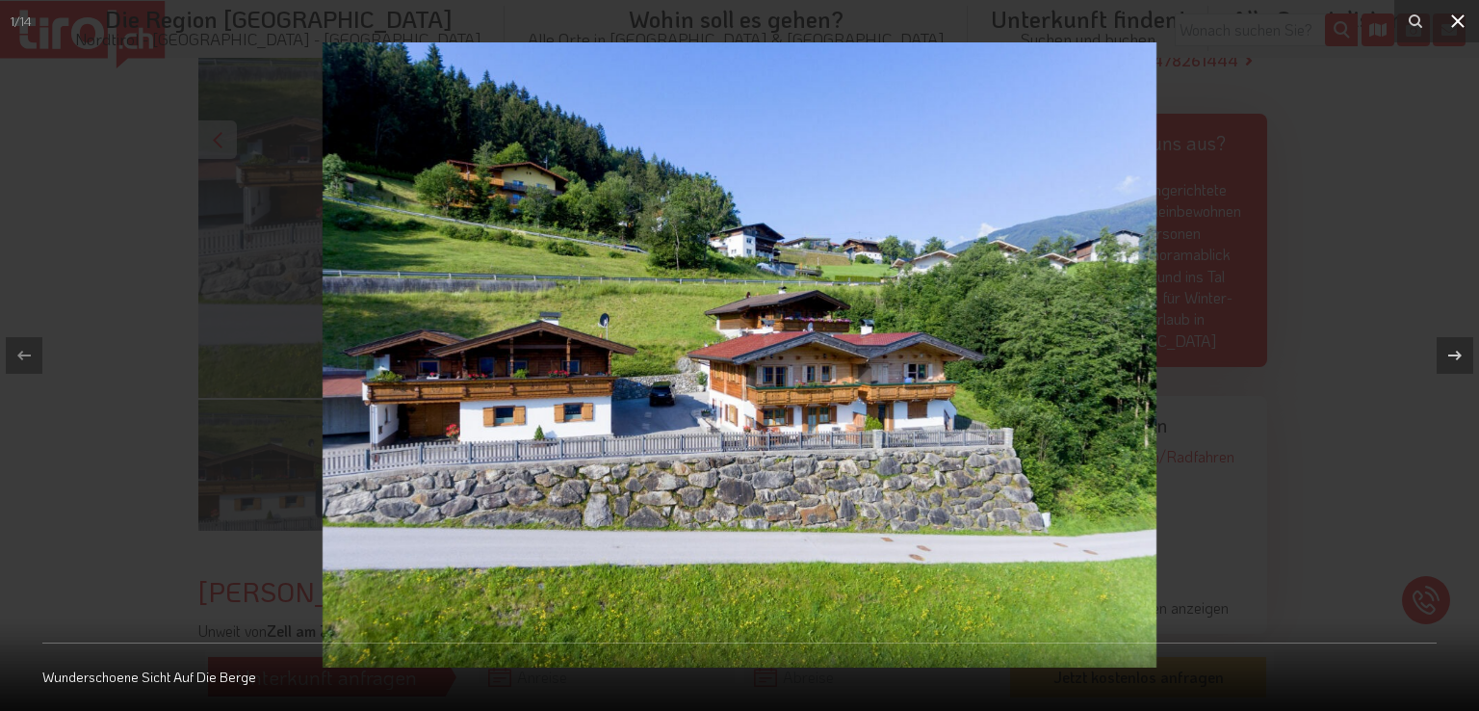
click at [1462, 21] on icon at bounding box center [1458, 21] width 23 height 23
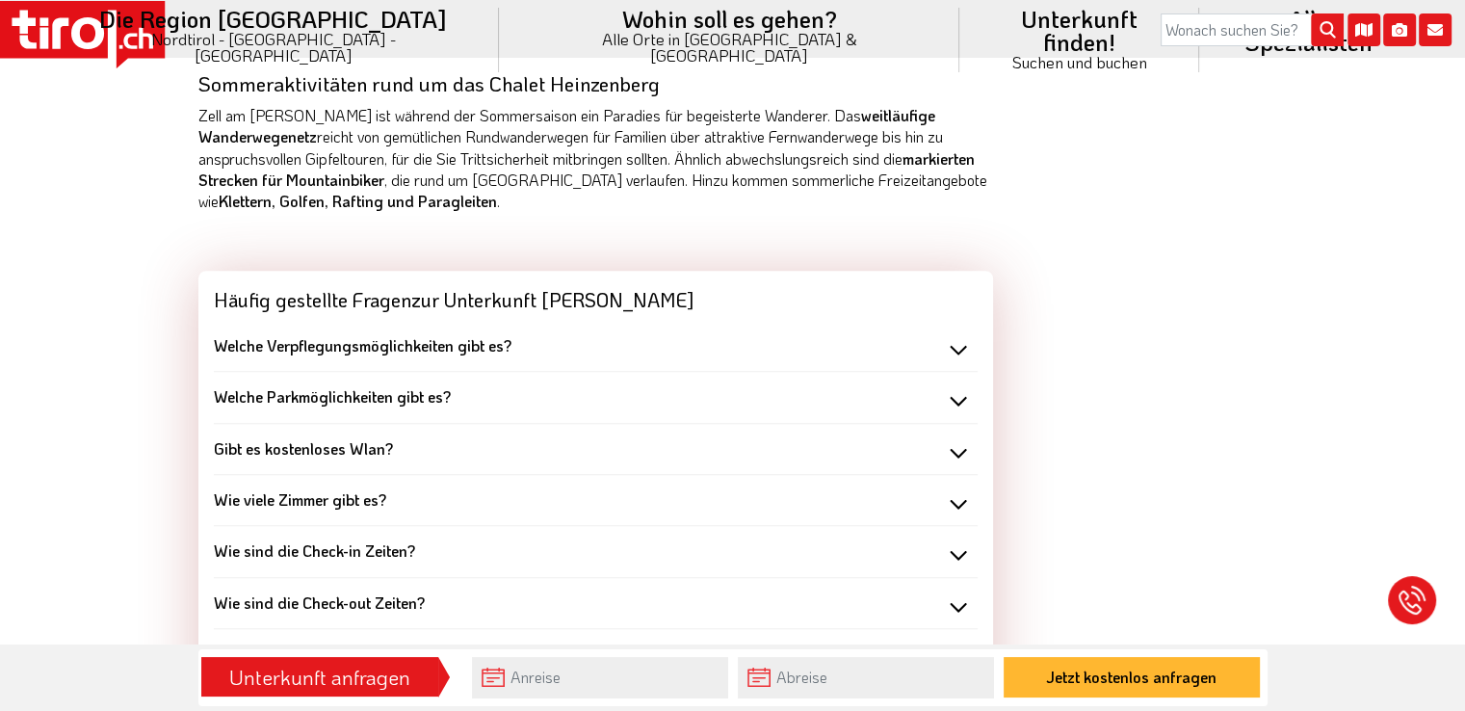
scroll to position [1472, 0]
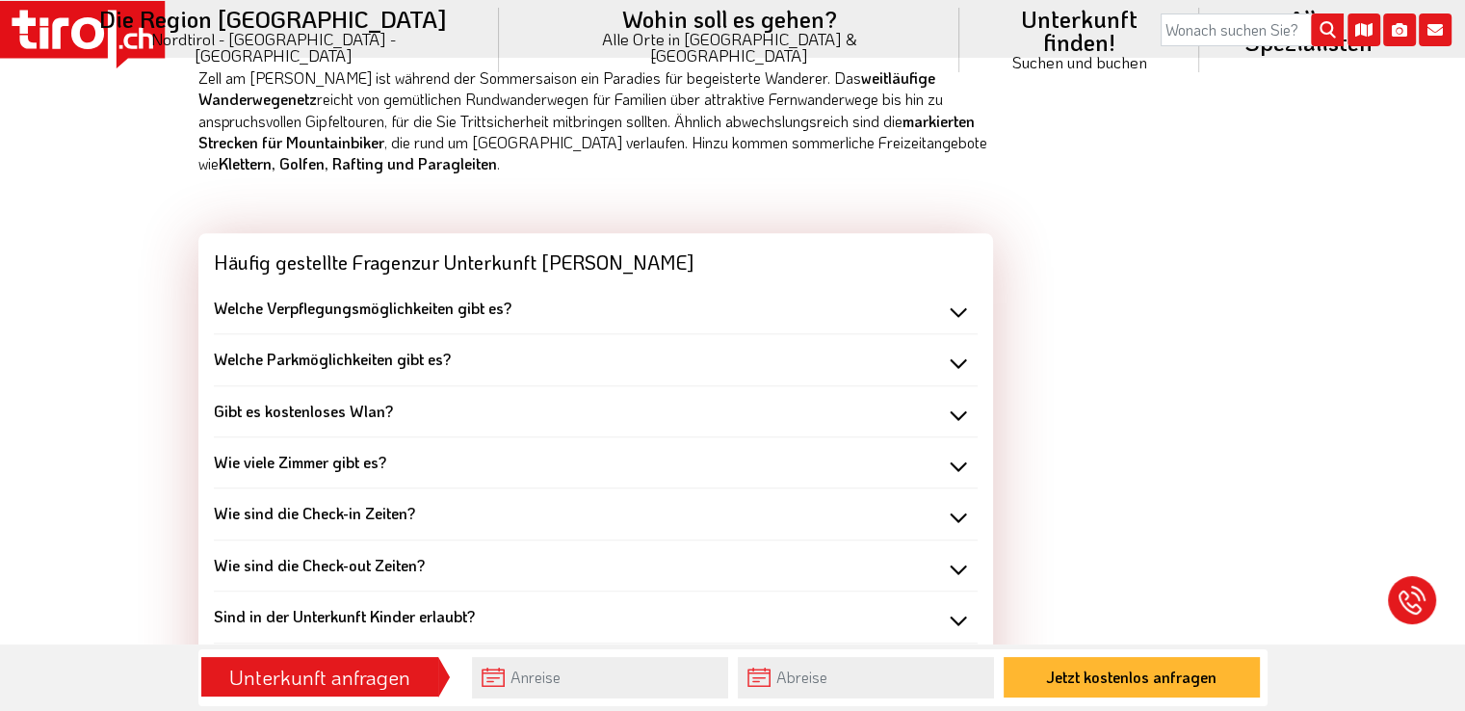
click at [955, 312] on div "Welche Verpflegungsmöglichkeiten gibt es?" at bounding box center [596, 308] width 764 height 21
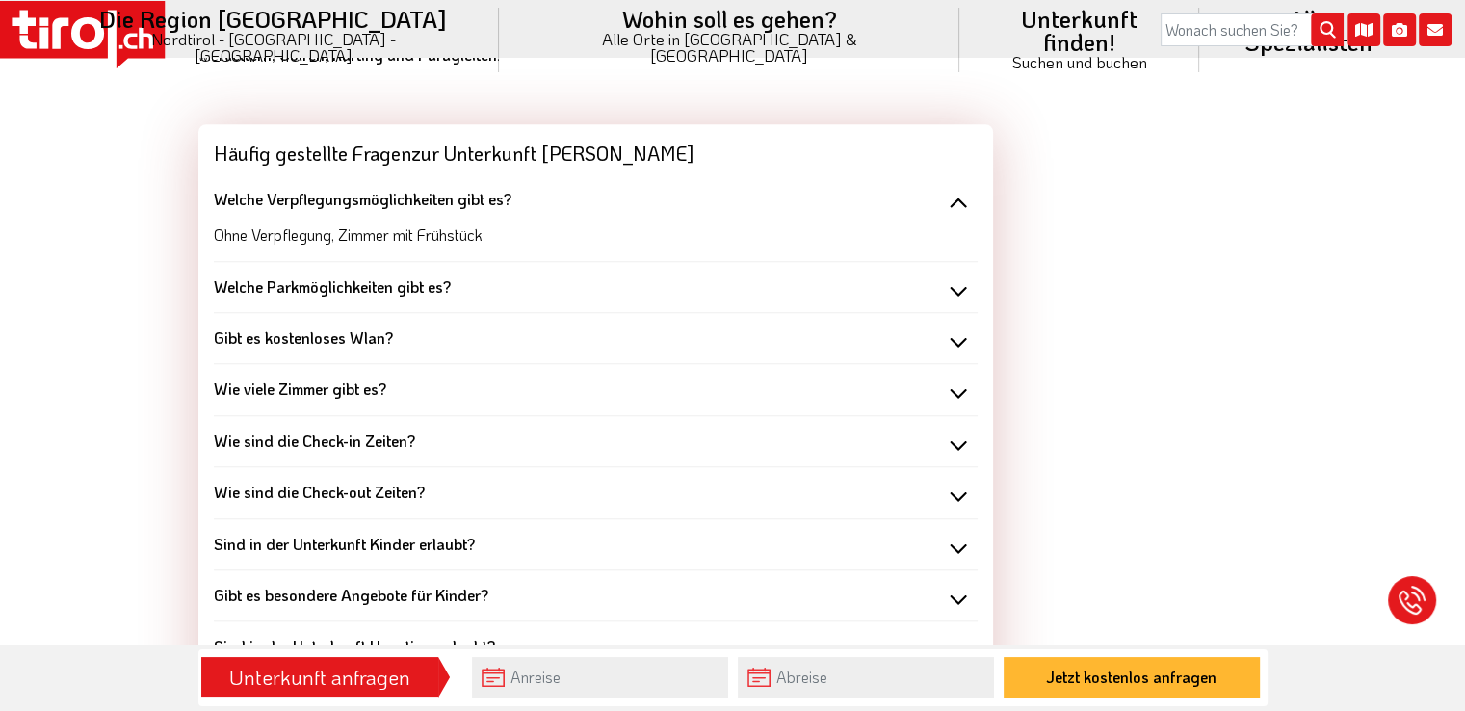
scroll to position [1591, 0]
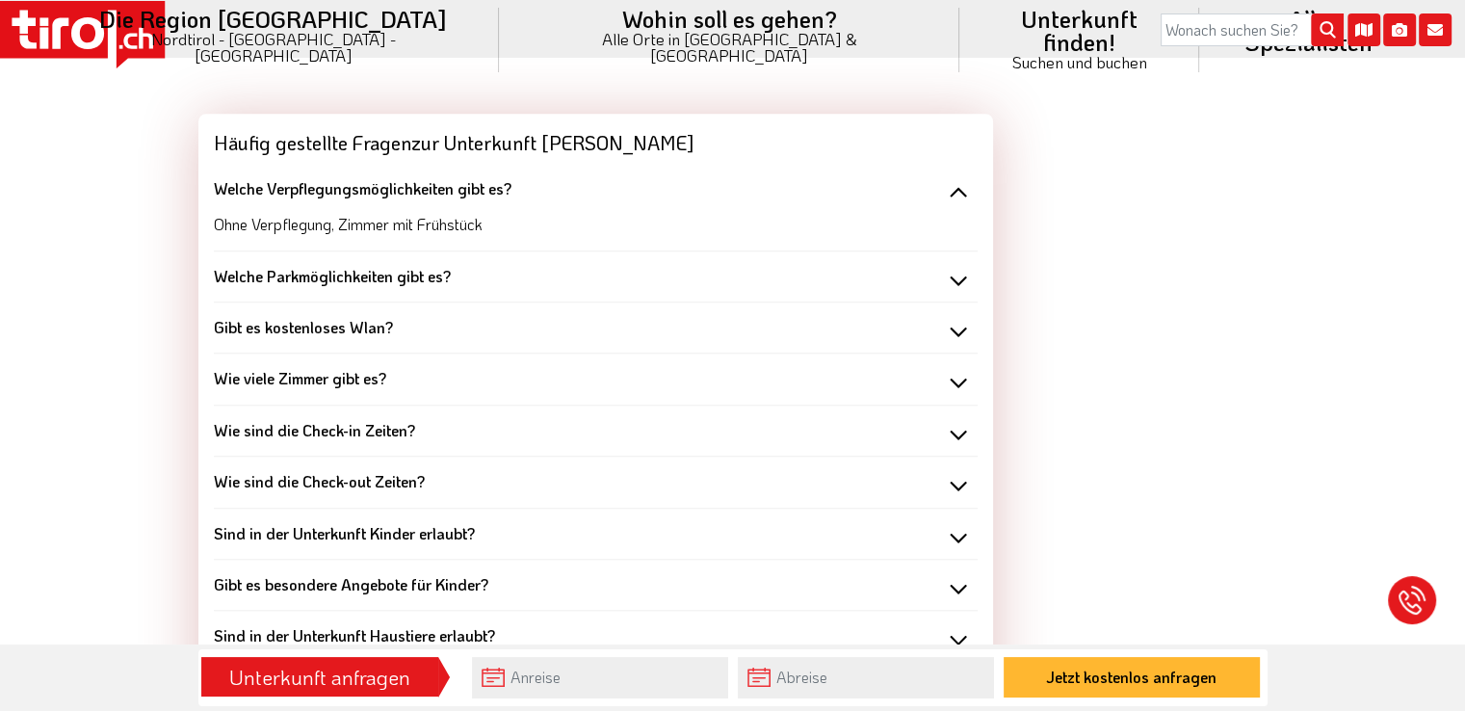
click at [962, 283] on div "Welche Parkmöglichkeiten gibt es?" at bounding box center [596, 276] width 764 height 21
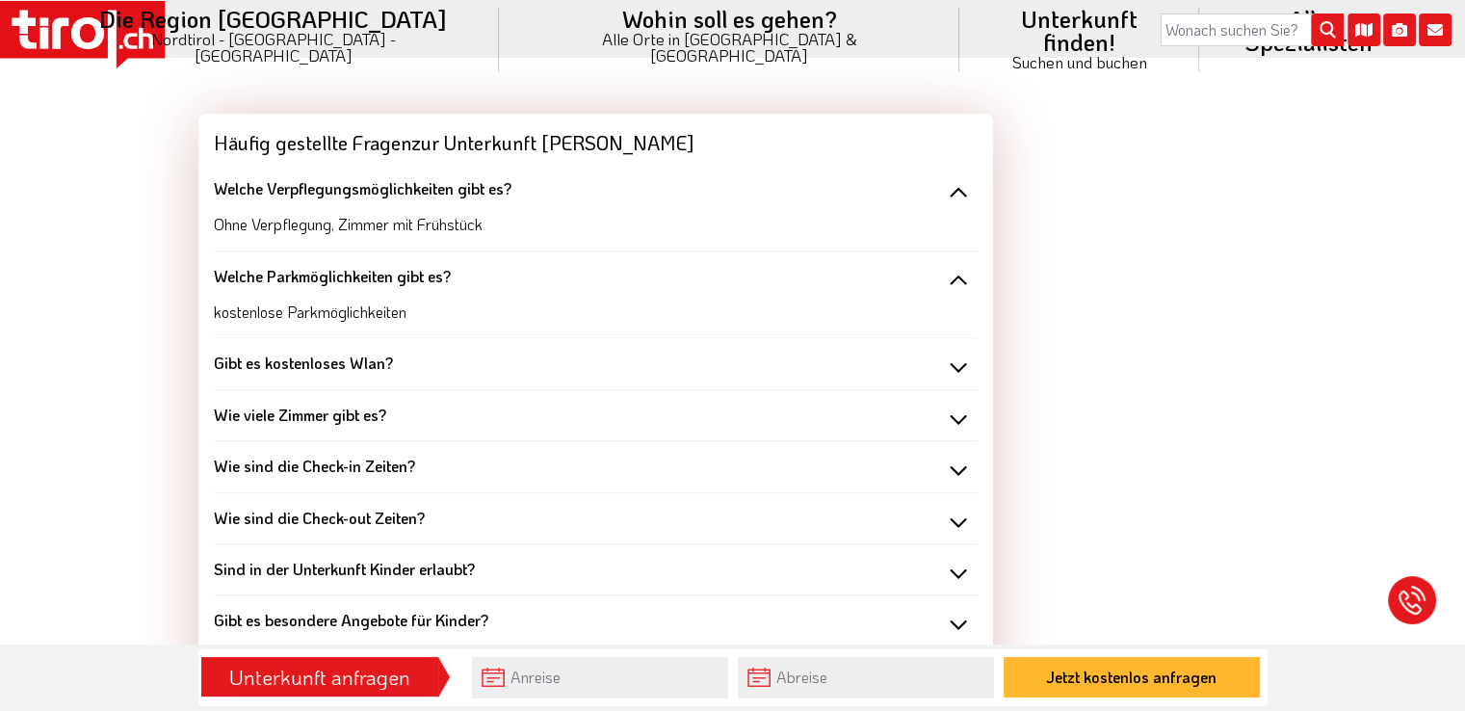
click at [959, 369] on div "Gibt es kostenloses Wlan?" at bounding box center [596, 363] width 764 height 21
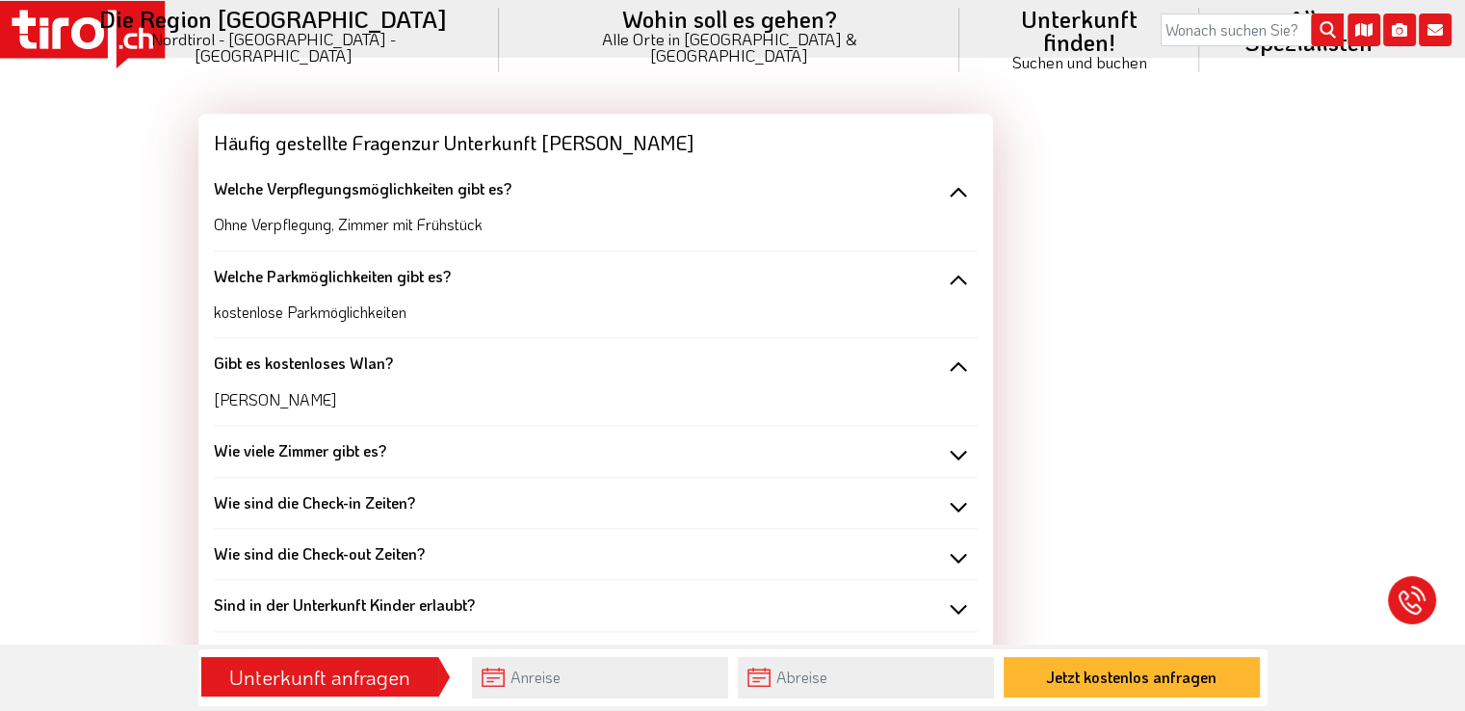
click at [953, 453] on div "Wie viele Zimmer gibt es?" at bounding box center [596, 450] width 764 height 21
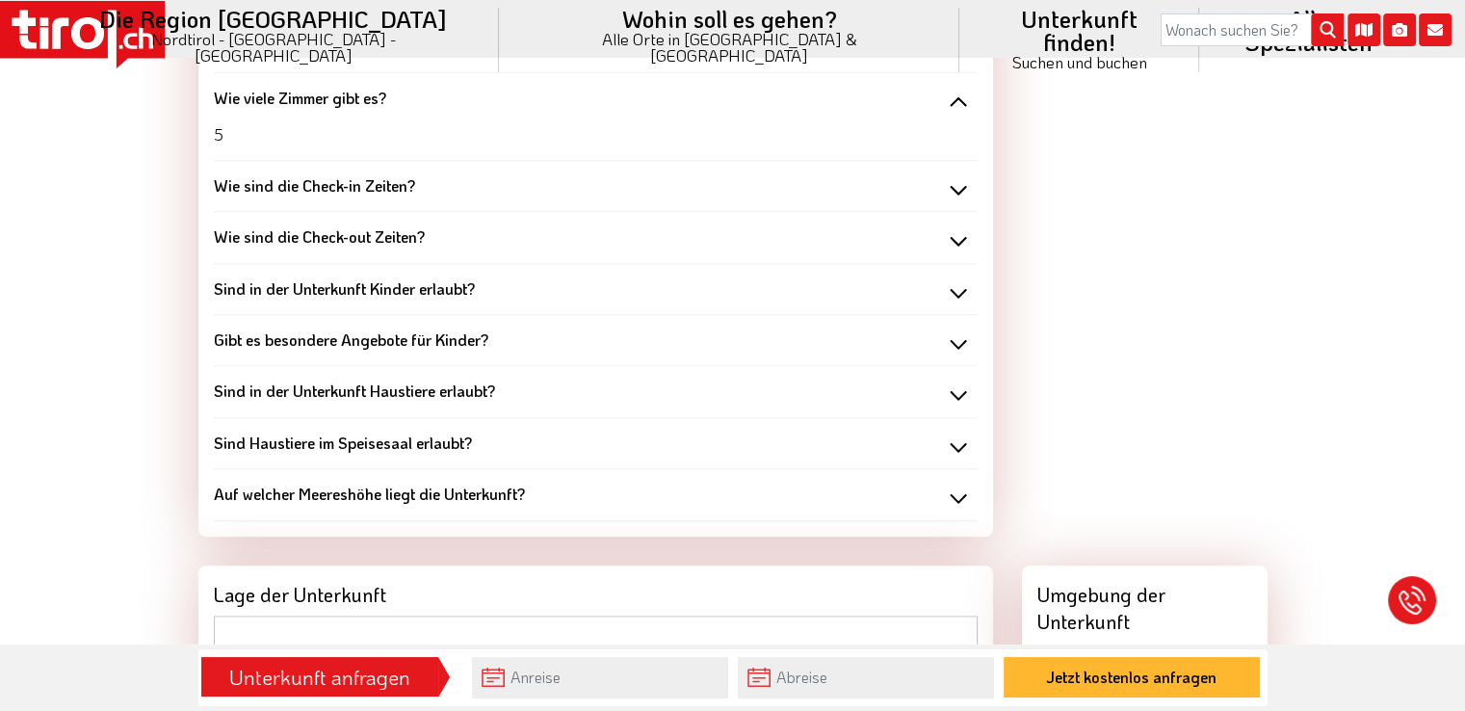
scroll to position [1977, 0]
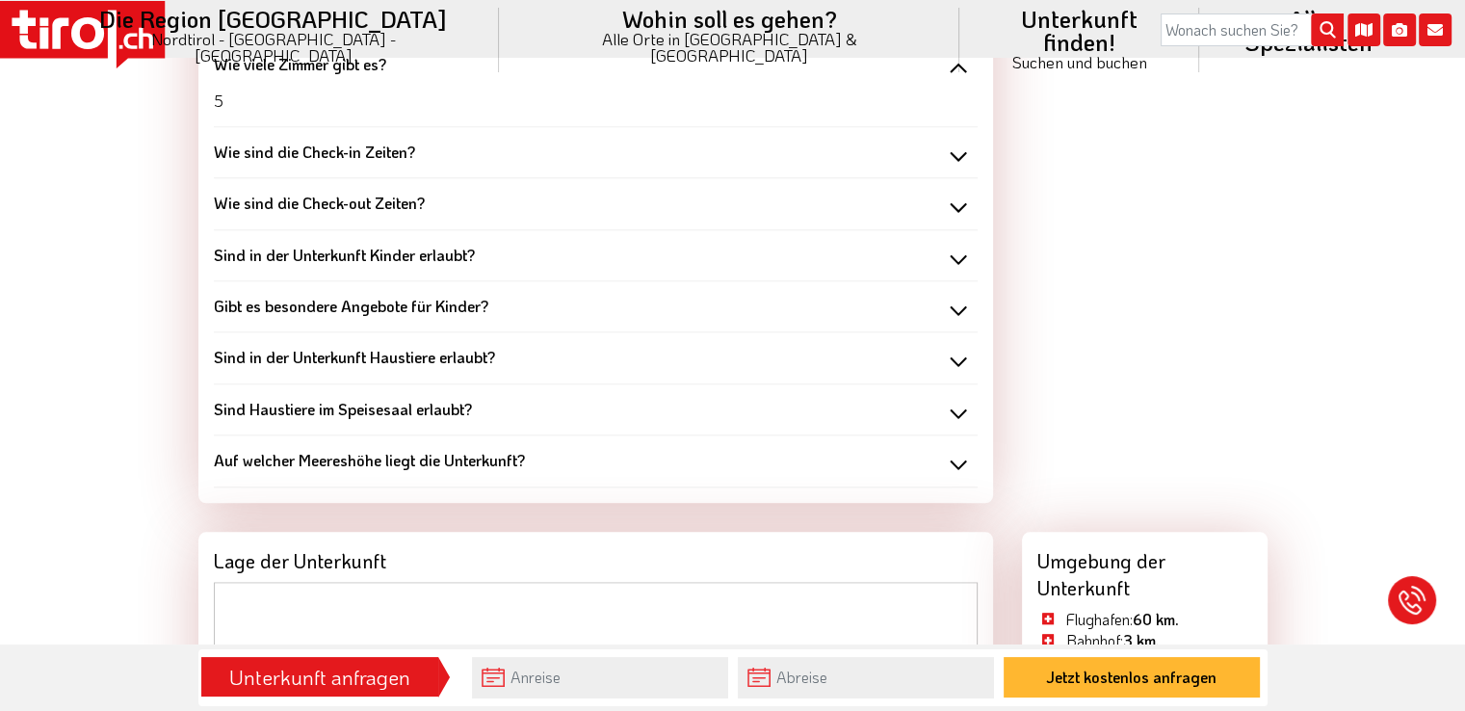
click at [953, 146] on div "Wie sind die Check-in Zeiten?" at bounding box center [596, 152] width 764 height 21
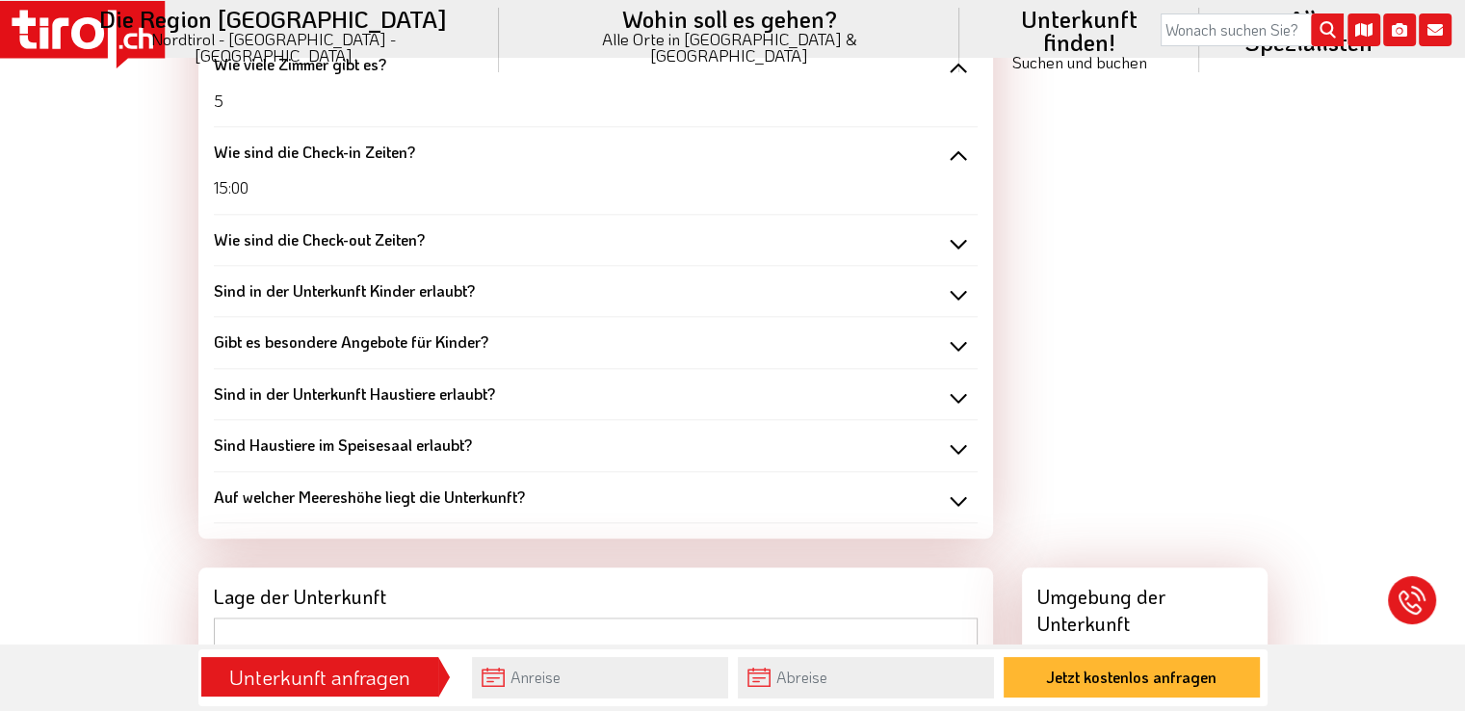
click at [957, 294] on div "Sind in der Unterkunft Kinder erlaubt?" at bounding box center [596, 290] width 764 height 21
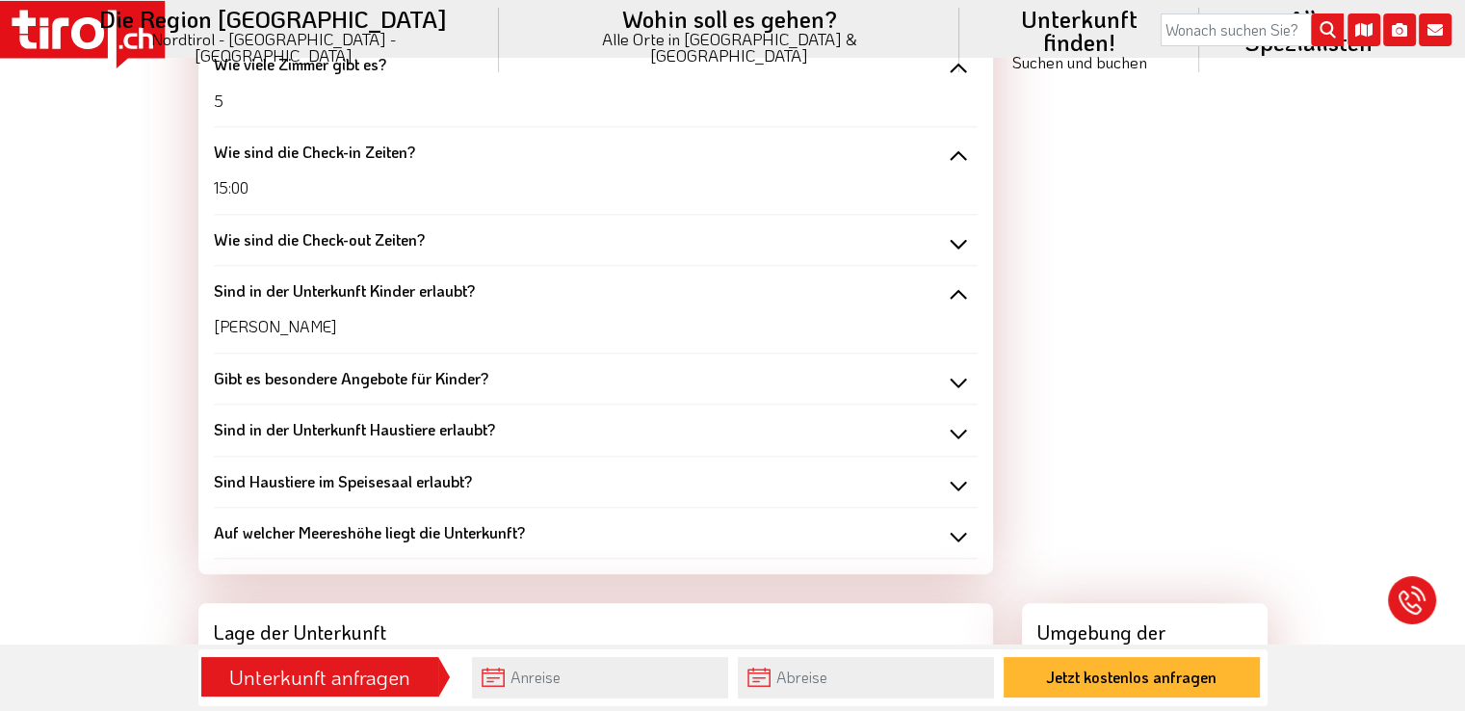
click at [957, 380] on div "Gibt es besondere Angebote für Kinder?" at bounding box center [596, 378] width 764 height 21
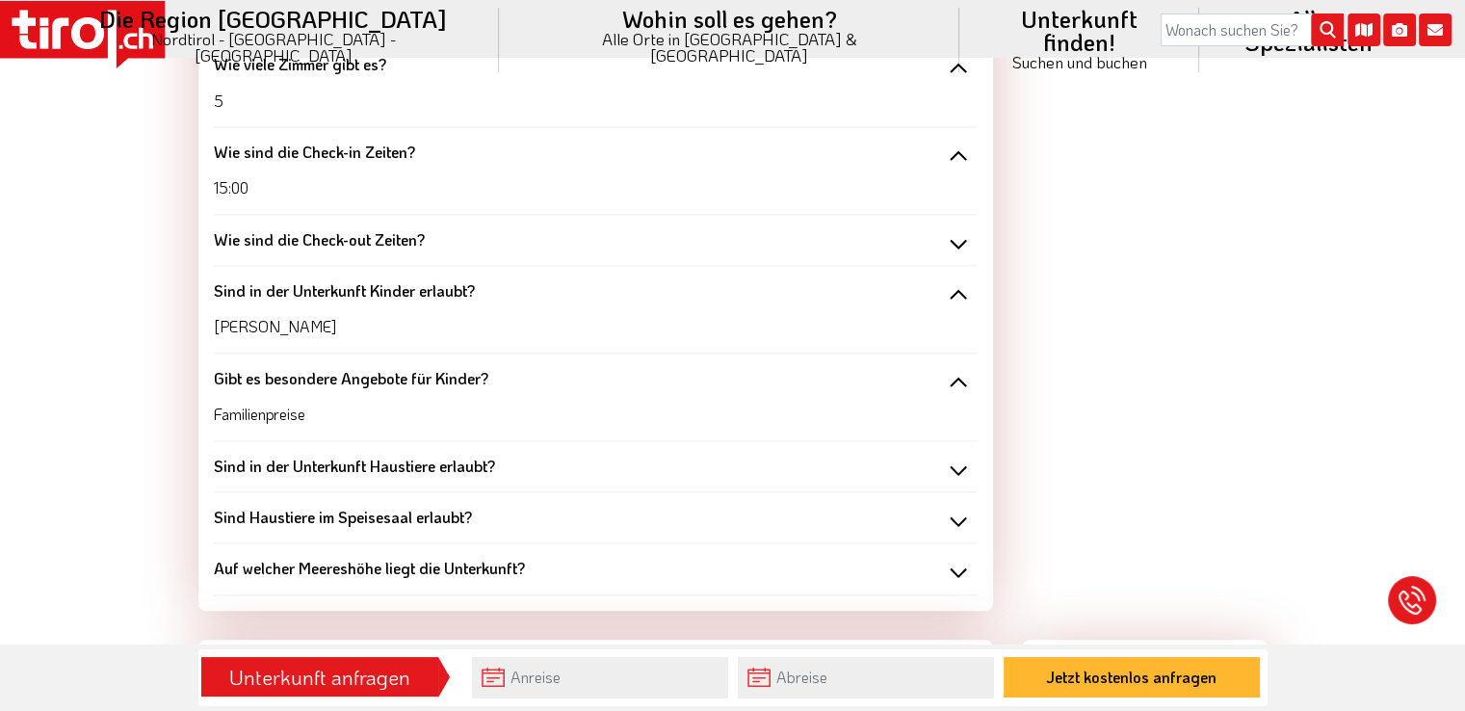
click at [953, 470] on div "Sind in der Unterkunft Haustiere erlaubt?" at bounding box center [596, 466] width 764 height 21
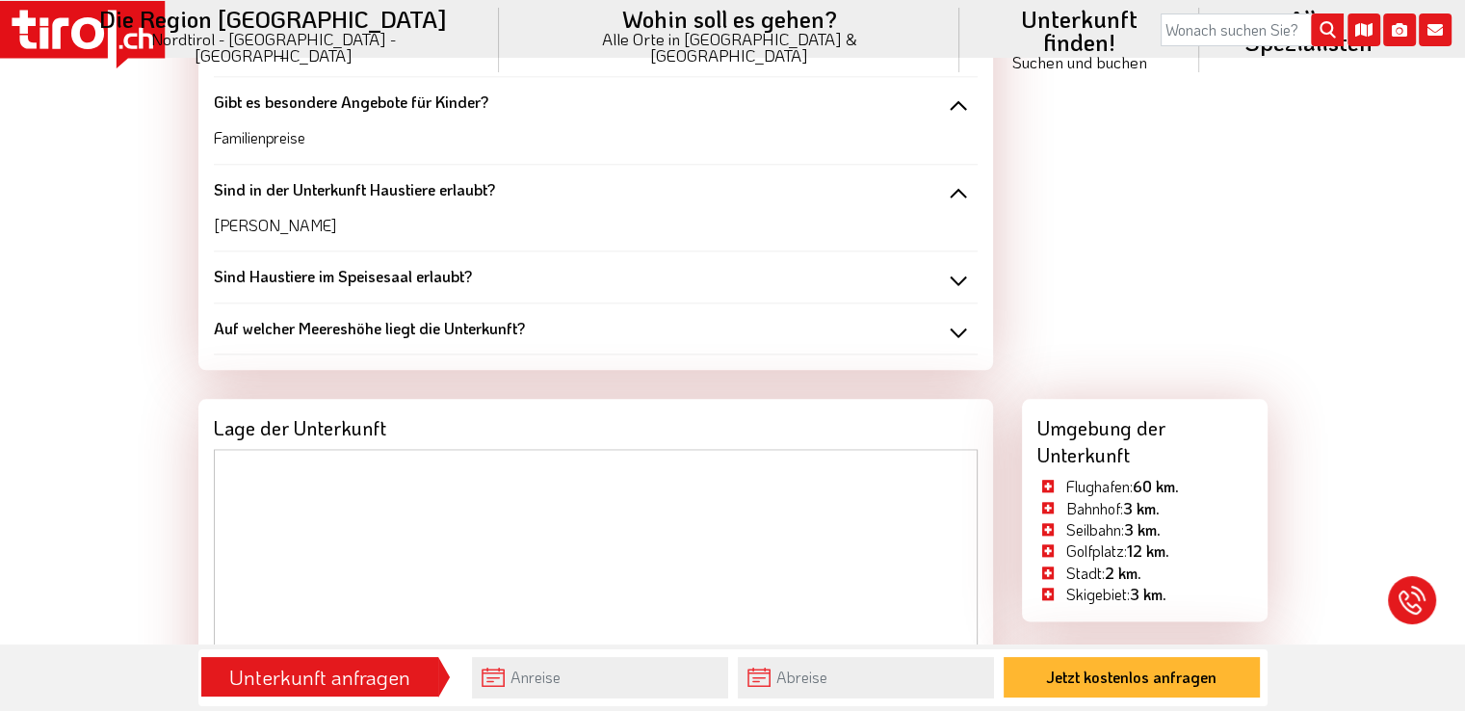
scroll to position [2260, 0]
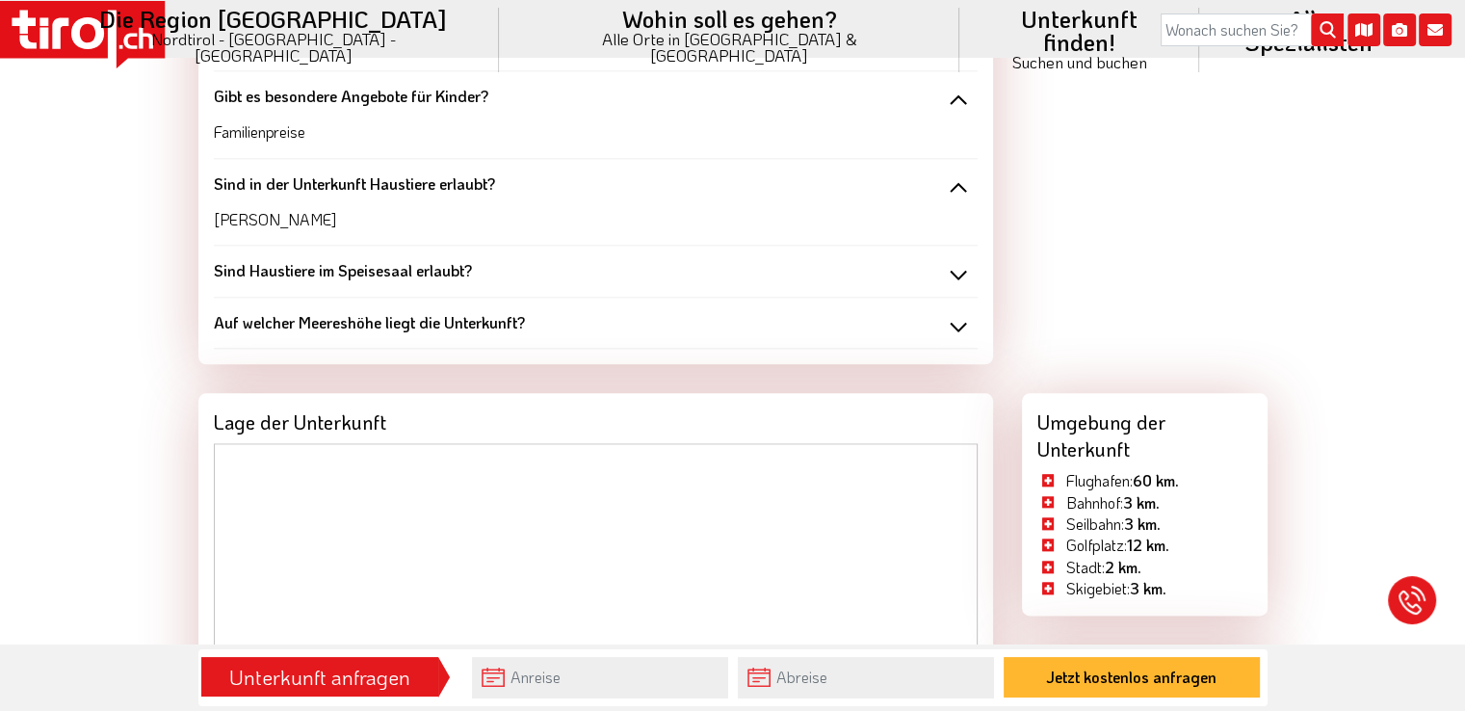
click at [953, 280] on div "Sind Haustiere im Speisesaal erlaubt?" at bounding box center [596, 270] width 764 height 21
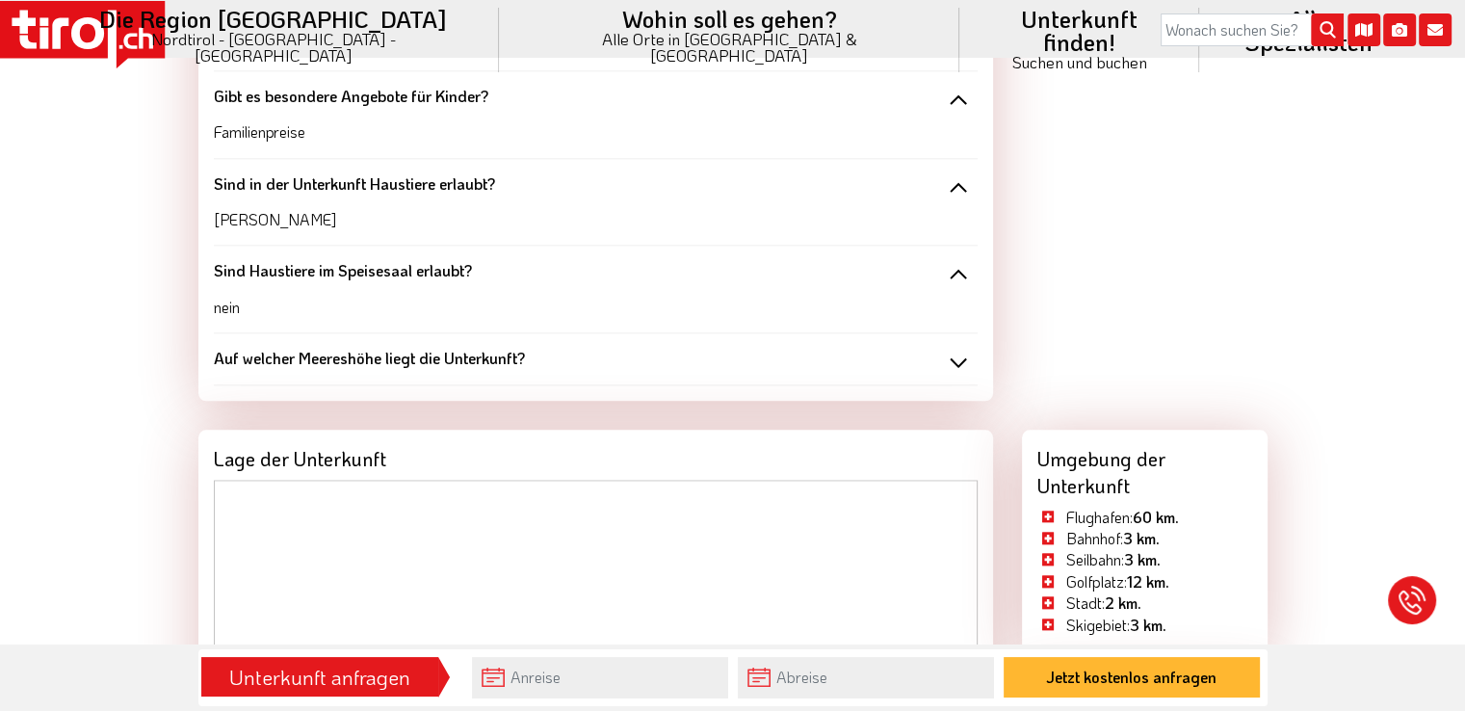
click at [955, 357] on div "Auf welcher Meereshöhe liegt die Unterkunft?" at bounding box center [596, 358] width 764 height 21
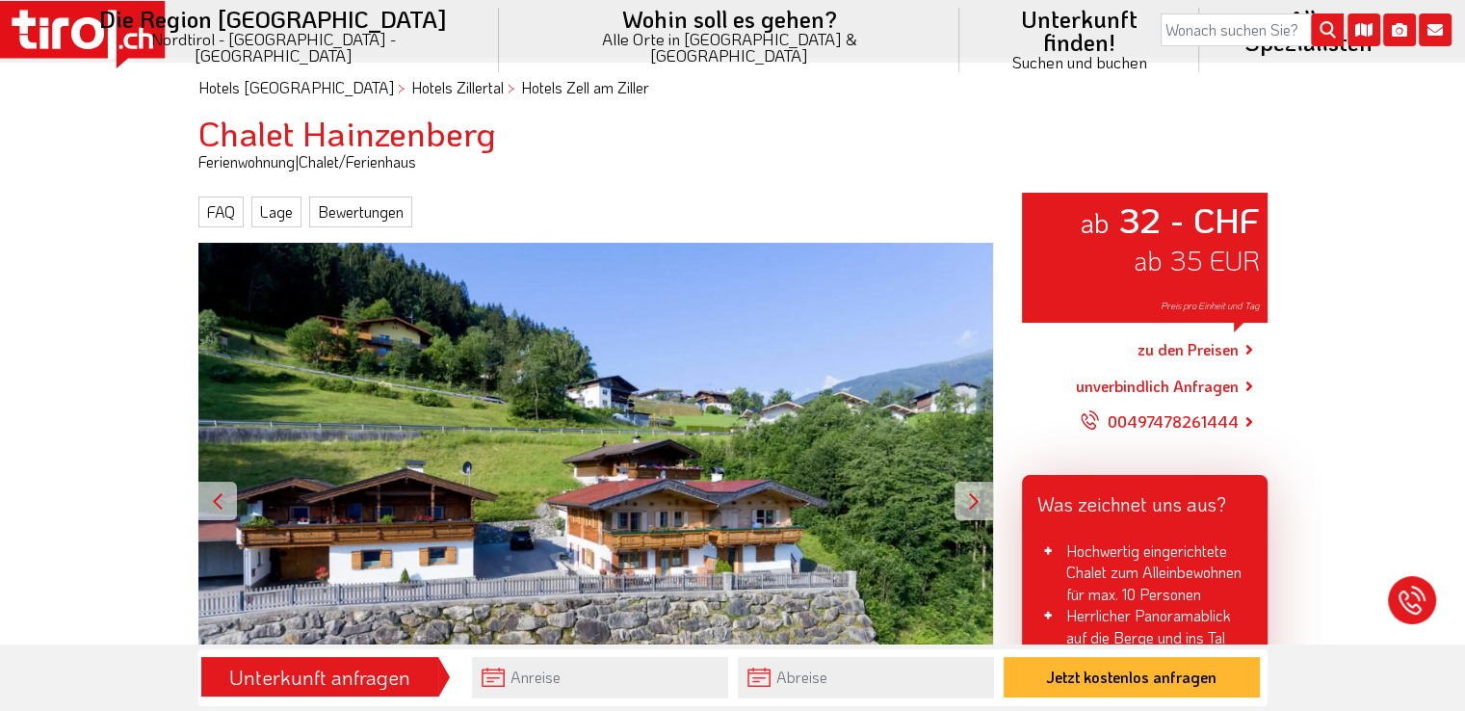
scroll to position [144, 0]
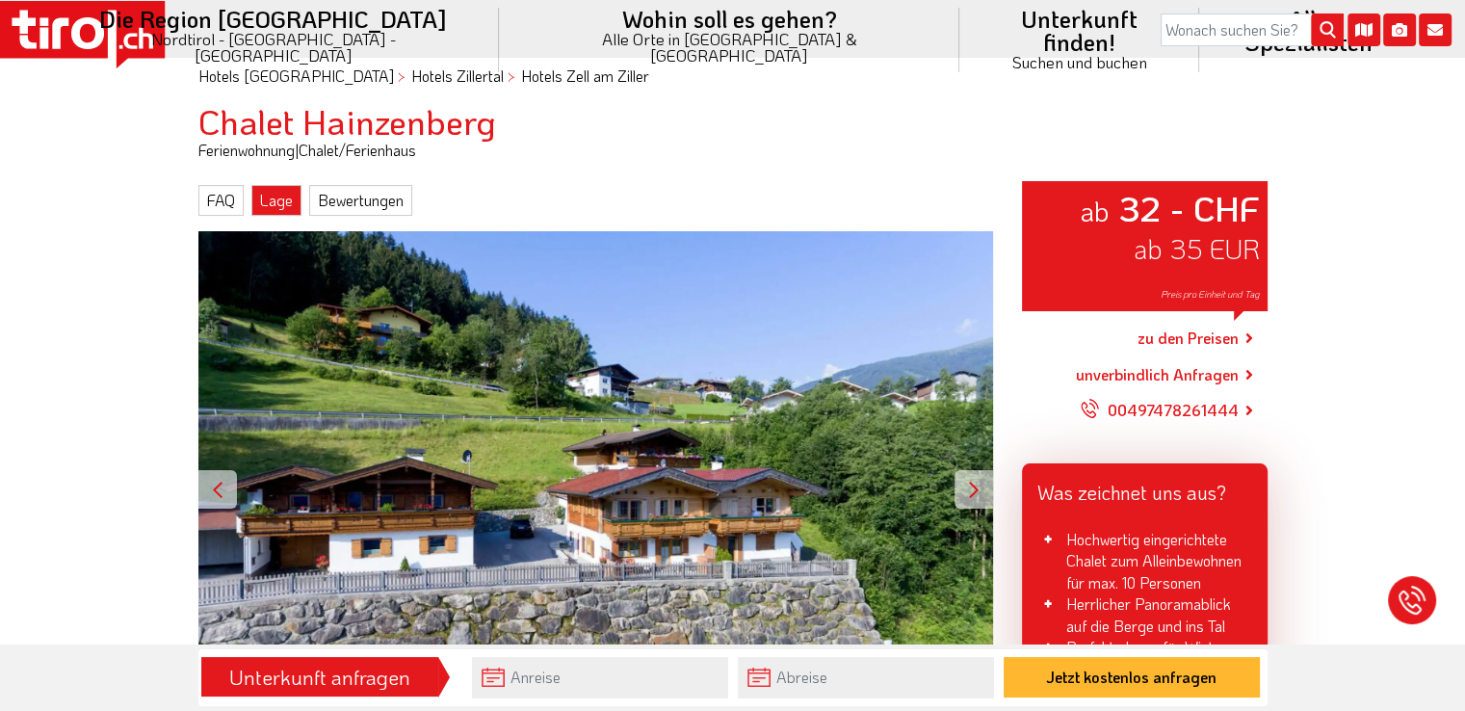
click at [283, 195] on link "Lage" at bounding box center [276, 200] width 50 height 31
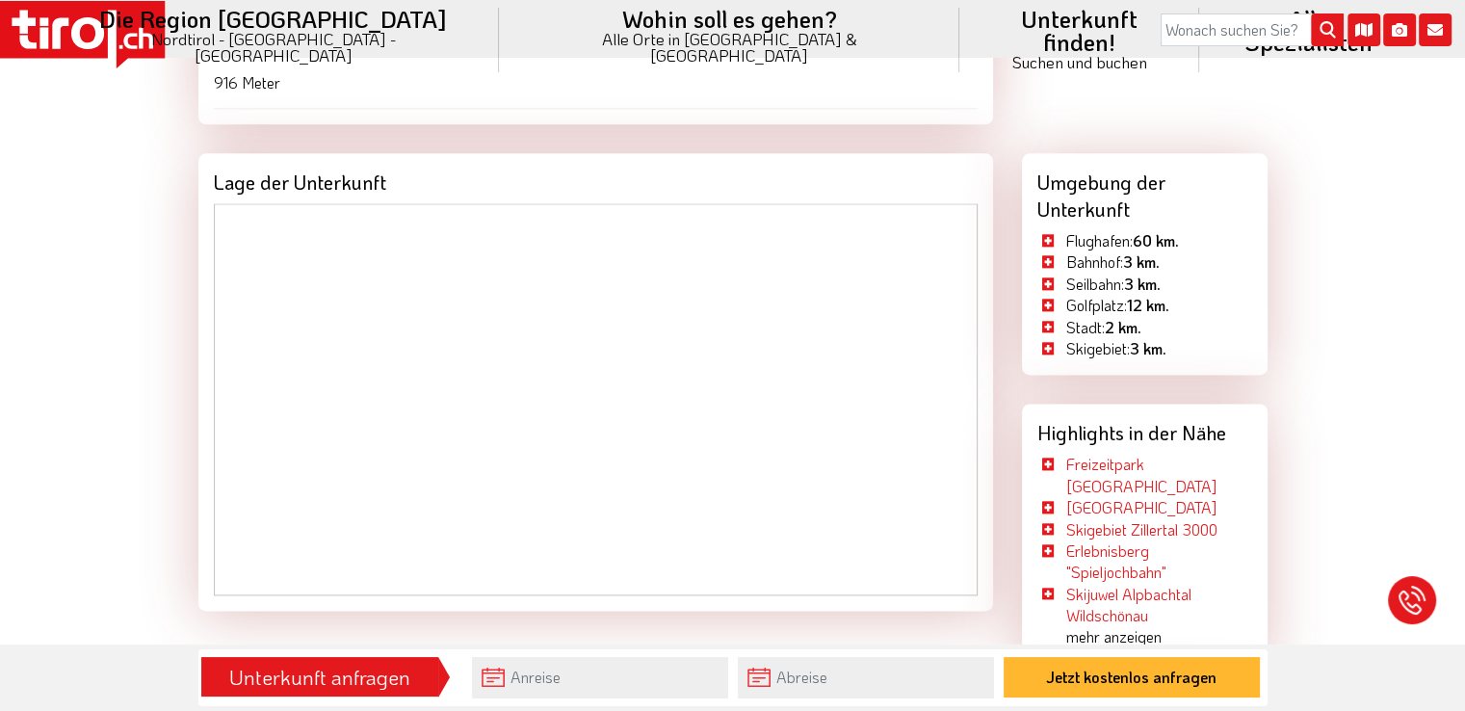
scroll to position [2626, 0]
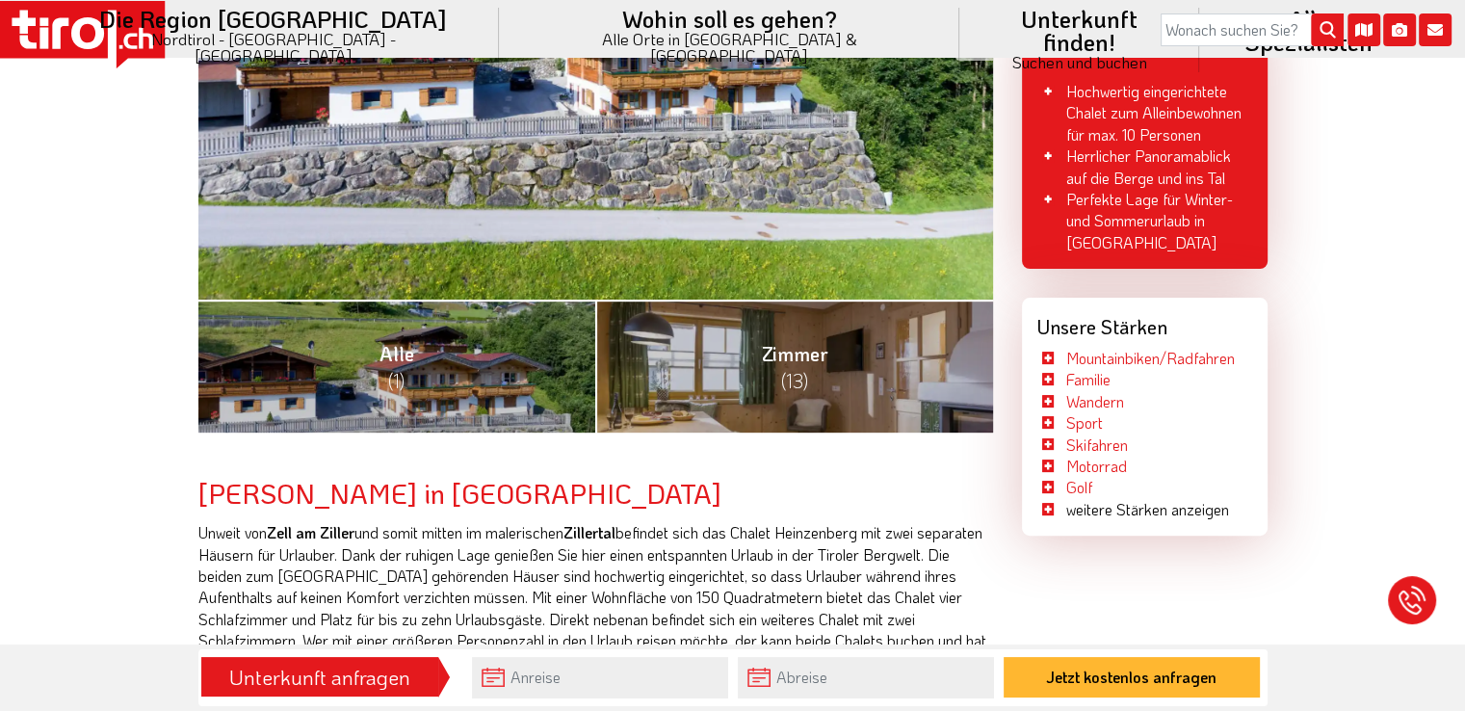
scroll to position [619, 0]
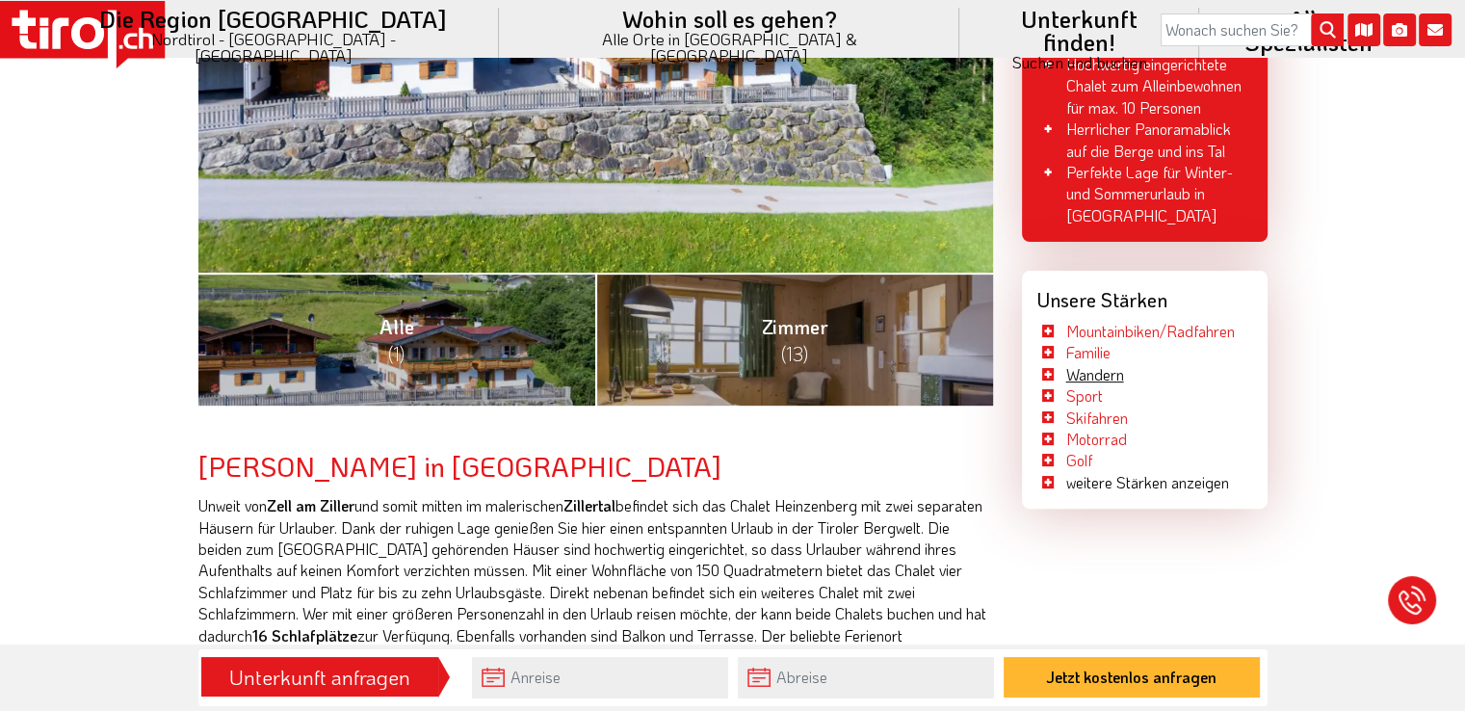
click at [1083, 376] on link "Wandern" at bounding box center [1095, 374] width 58 height 20
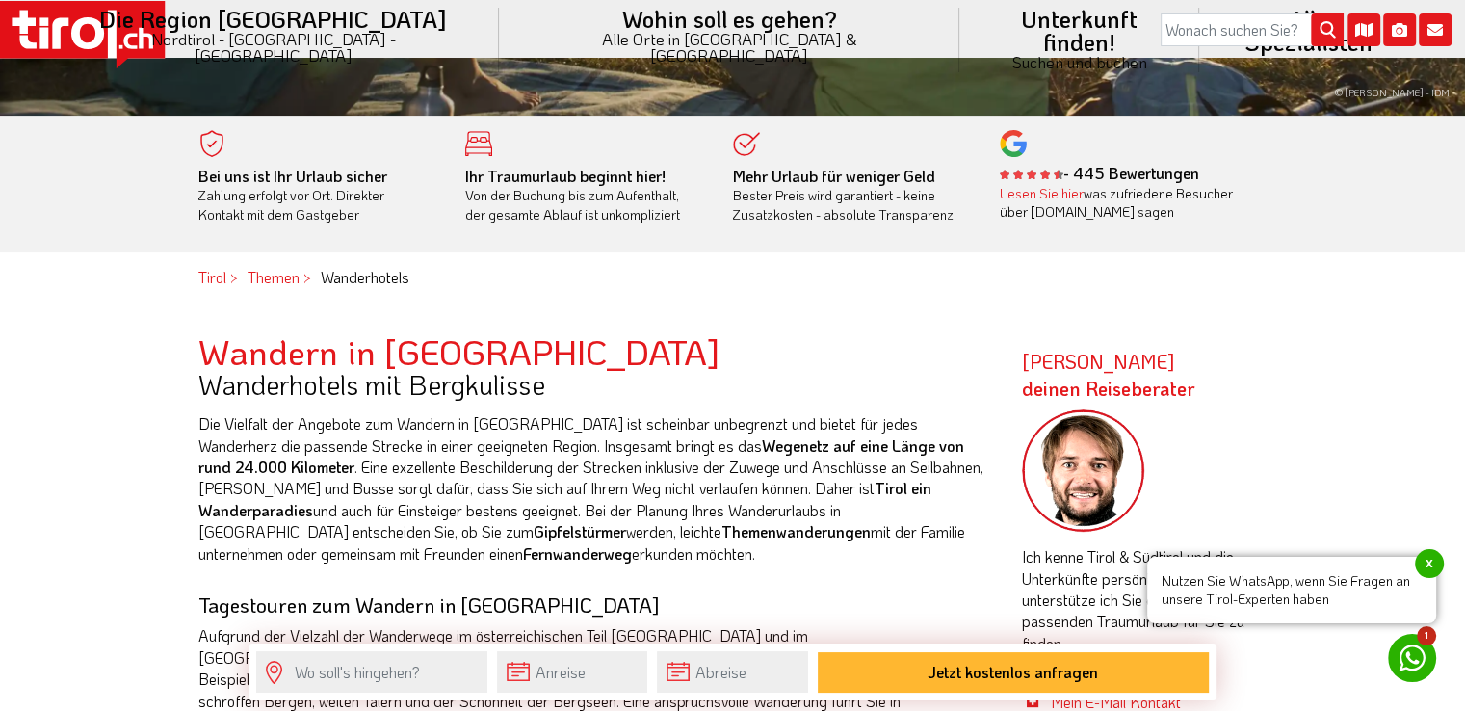
scroll to position [154, 0]
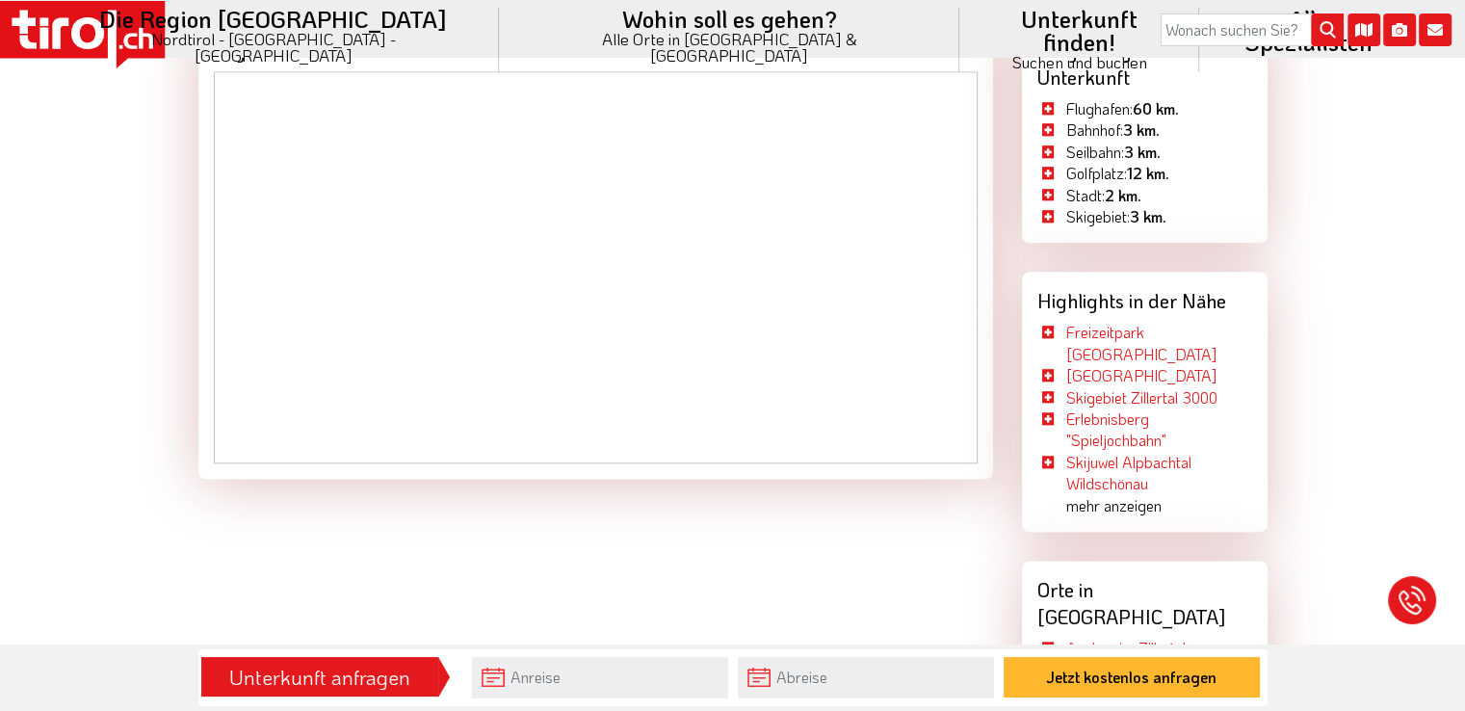
scroll to position [2349, 0]
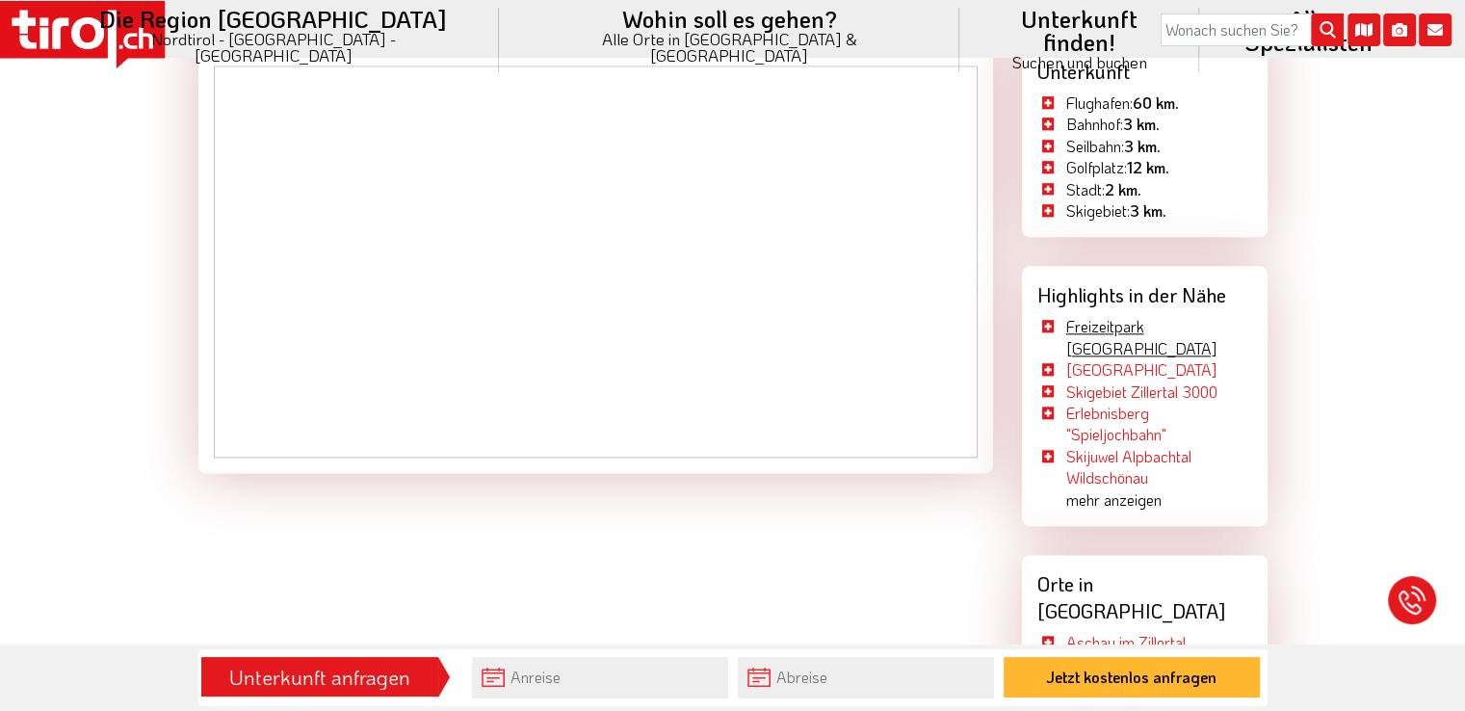
click at [1137, 328] on link "Freizeitpark [GEOGRAPHIC_DATA]" at bounding box center [1141, 336] width 150 height 41
